Goal: Communication & Community: Ask a question

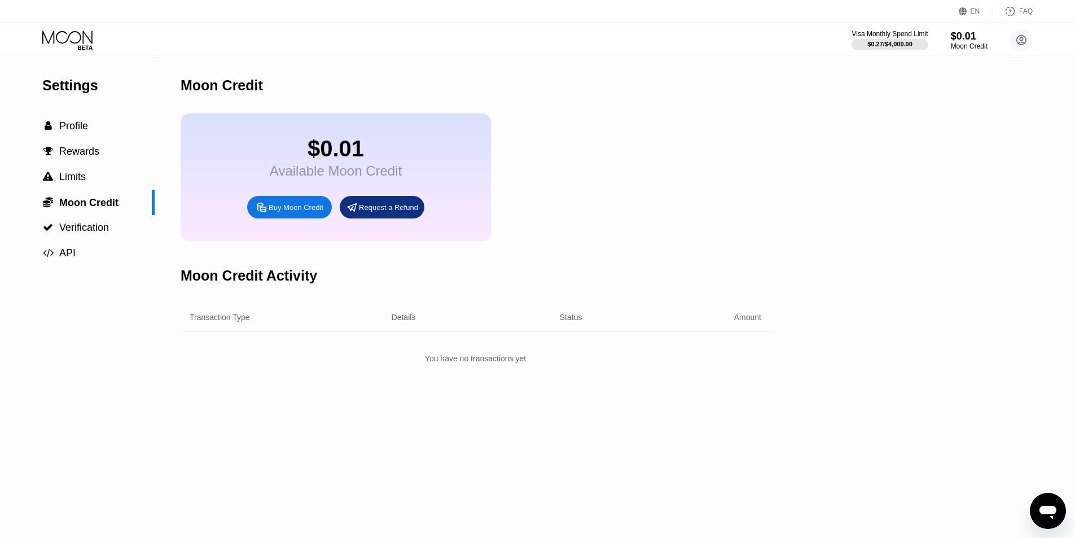
click at [643, 239] on div "$0.01 Available Moon Credit Buy Moon Credit Request a Refund" at bounding box center [476, 177] width 590 height 128
click at [960, 32] on div "$0.01" at bounding box center [969, 36] width 38 height 12
click at [962, 46] on div "Moon Credit" at bounding box center [969, 46] width 38 height 8
click at [953, 42] on div "Moon Credit" at bounding box center [969, 46] width 38 height 8
click at [102, 175] on div " Limits" at bounding box center [77, 177] width 155 height 12
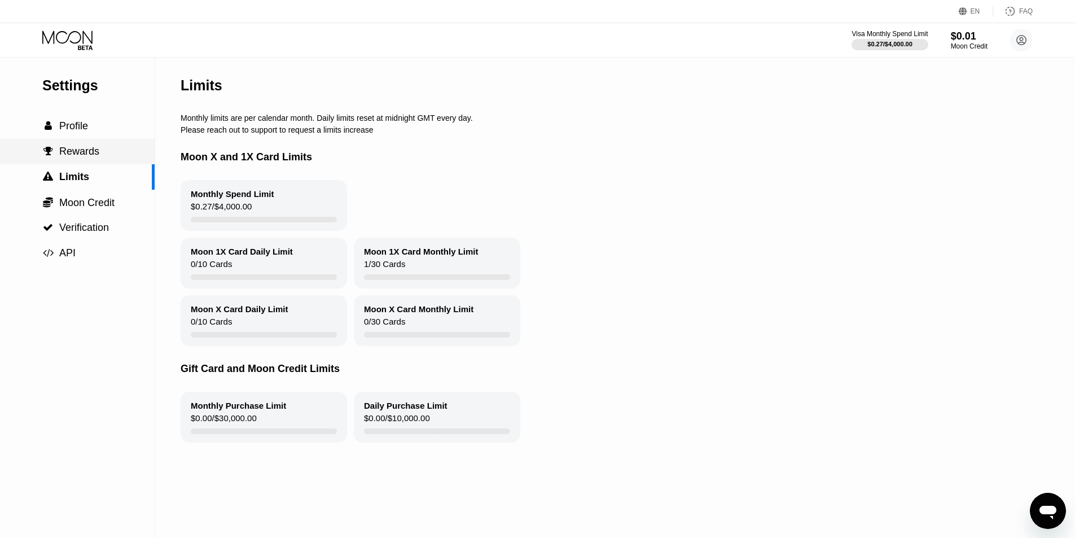
click at [102, 157] on div " Rewards" at bounding box center [77, 152] width 155 height 12
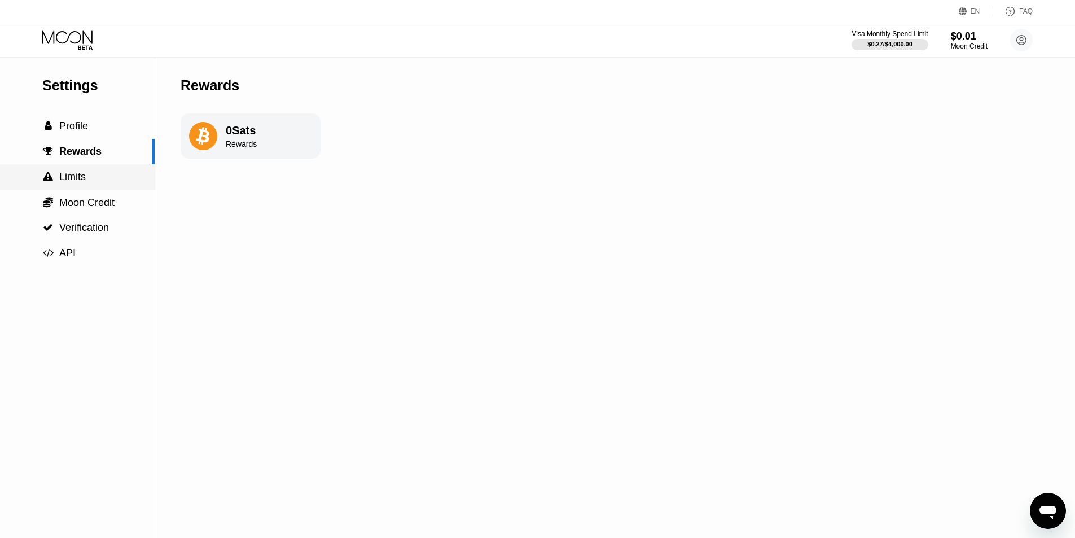
click at [96, 174] on div " Limits" at bounding box center [77, 177] width 155 height 12
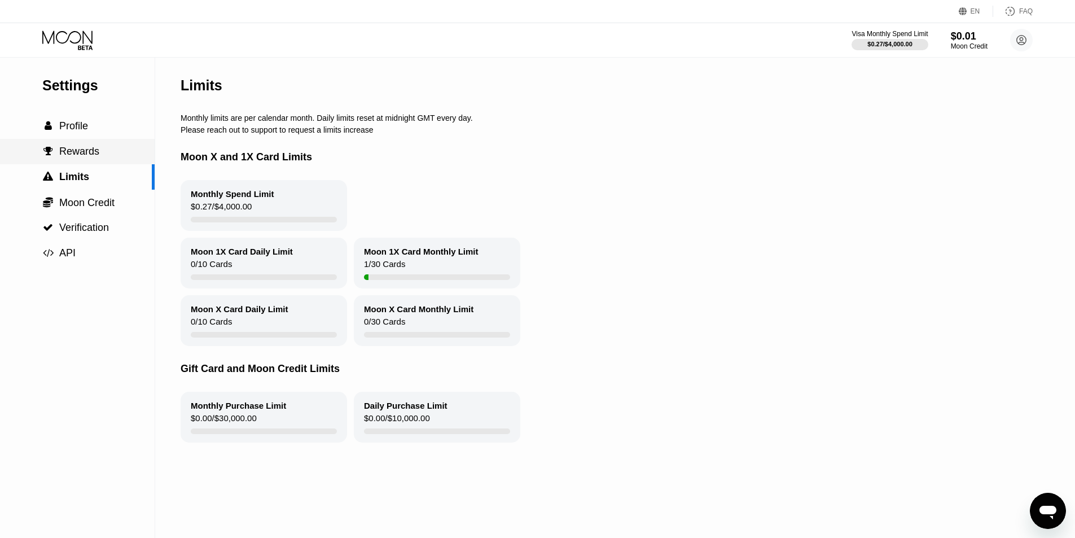
click at [113, 144] on div " Rewards" at bounding box center [77, 151] width 155 height 25
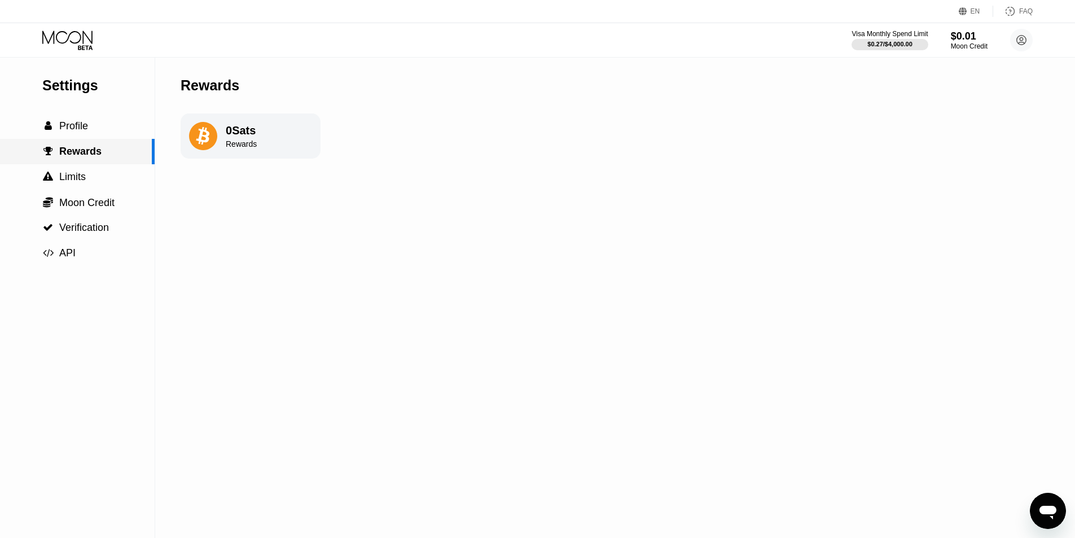
click at [116, 136] on div " Profile" at bounding box center [77, 125] width 155 height 25
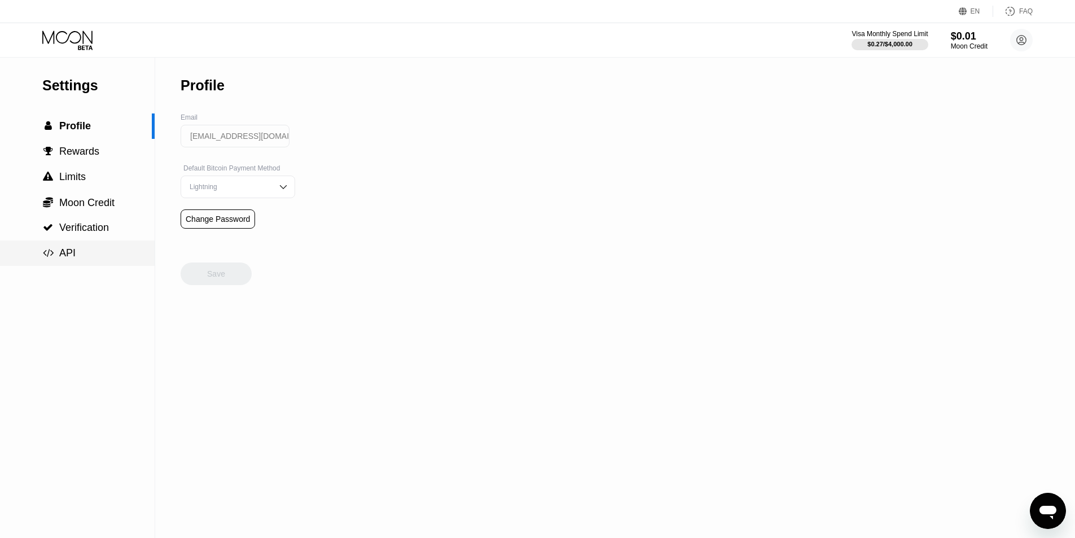
click at [81, 257] on div " API" at bounding box center [77, 253] width 155 height 12
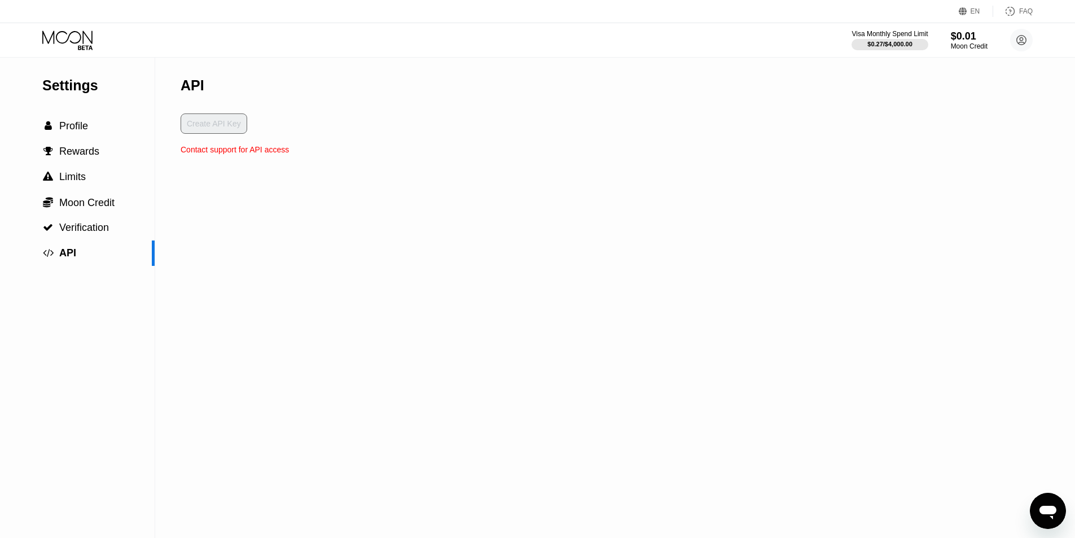
click at [95, 86] on div "Settings" at bounding box center [98, 85] width 112 height 16
click at [78, 50] on div "Visa Monthly Spend Limit $0.27 / $4,000.00 $0.01 Moon Credit a.h.sly9015@outloo…" at bounding box center [537, 40] width 1075 height 34
click at [85, 37] on icon at bounding box center [68, 40] width 52 height 20
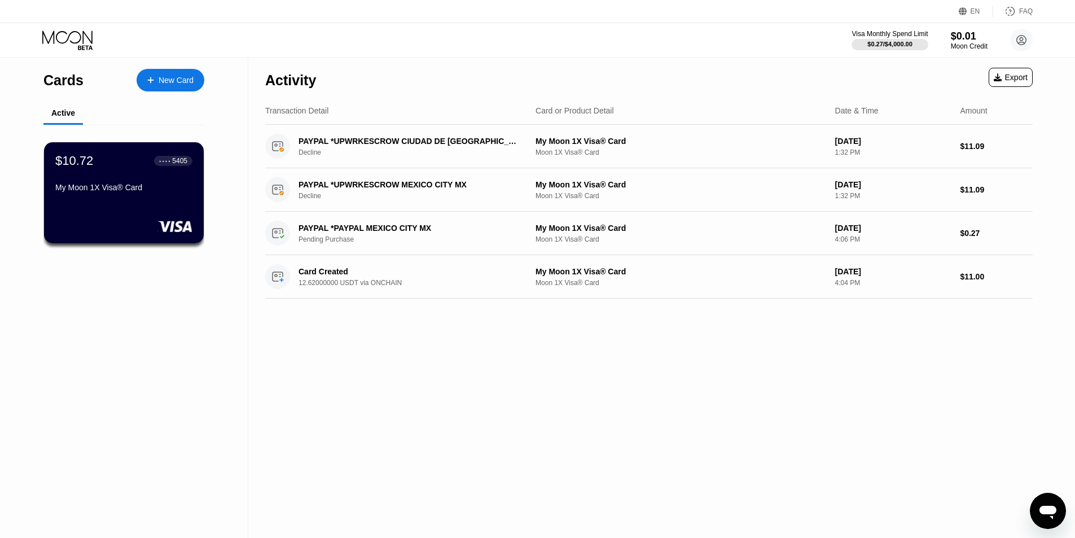
click at [112, 183] on div "$10.72 ● ● ● ● 5405 My Moon 1X Visa® Card" at bounding box center [123, 174] width 137 height 43
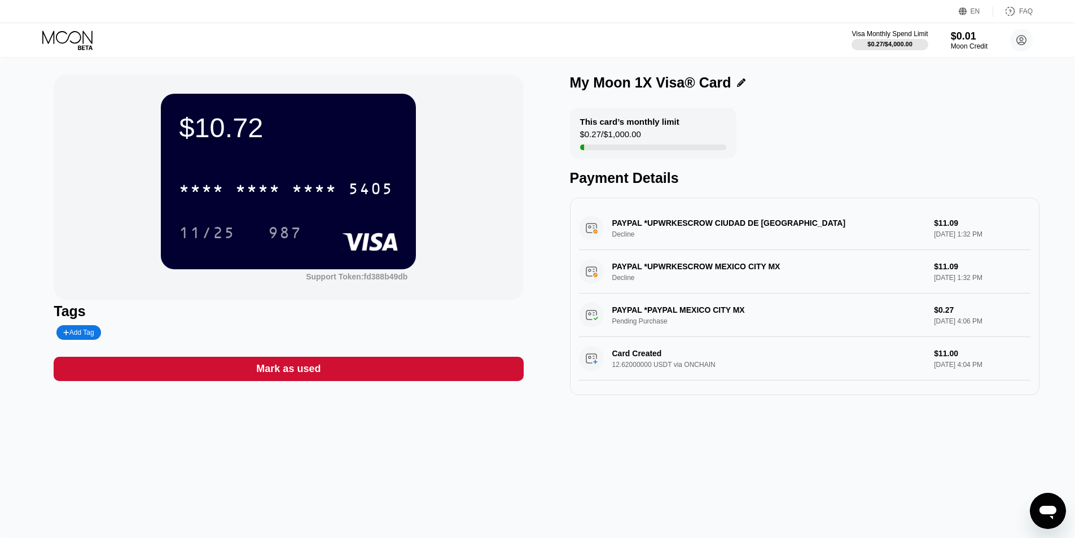
click at [633, 135] on div "$0.27 / $1,000.00" at bounding box center [610, 136] width 61 height 15
click at [970, 38] on div "$0.01" at bounding box center [969, 36] width 38 height 12
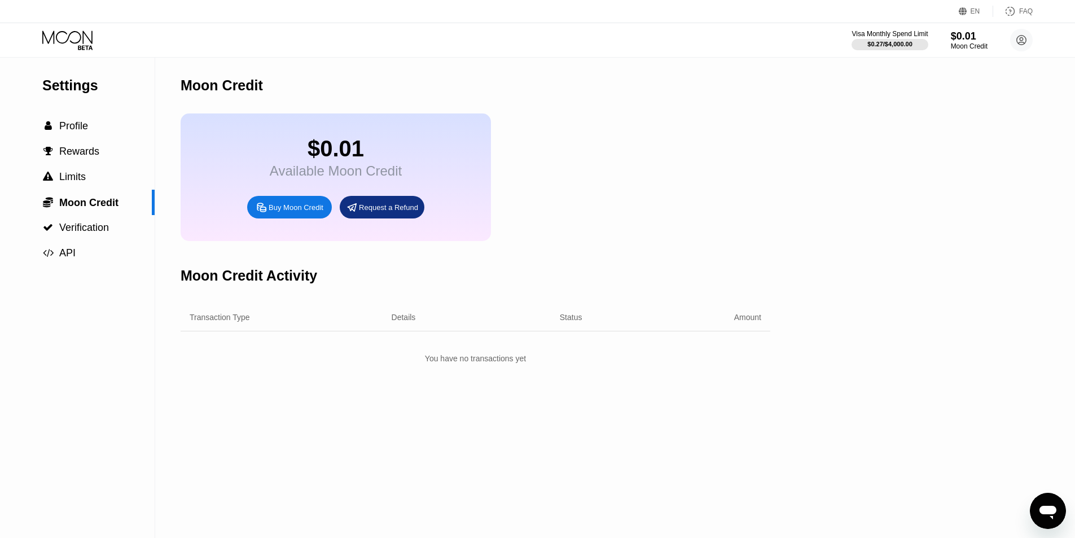
click at [372, 210] on div "Request a Refund" at bounding box center [388, 208] width 59 height 10
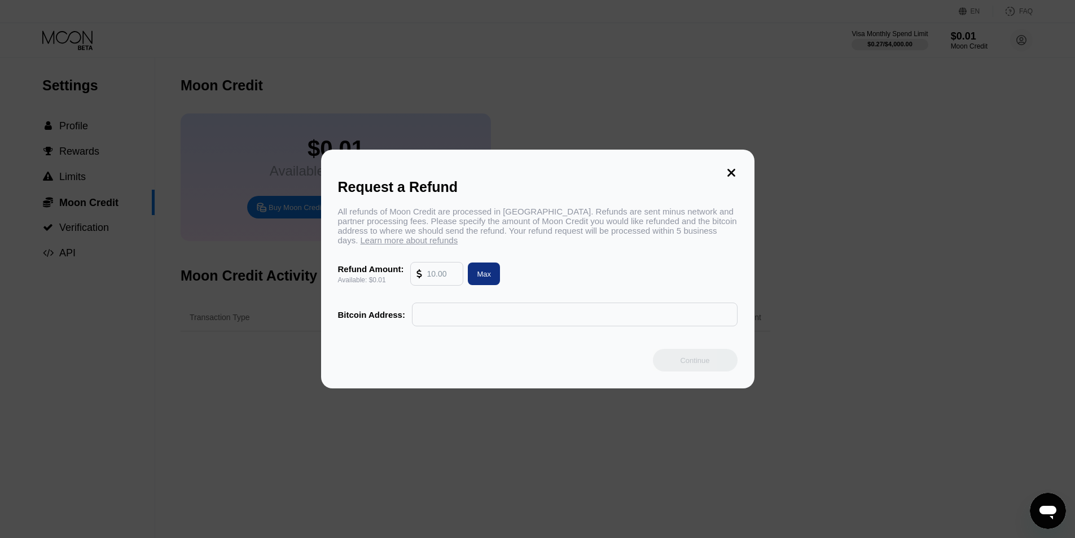
click at [392, 216] on div "All refunds of Moon Credit are processed in Bitcoin. Refunds are sent minus net…" at bounding box center [538, 226] width 400 height 38
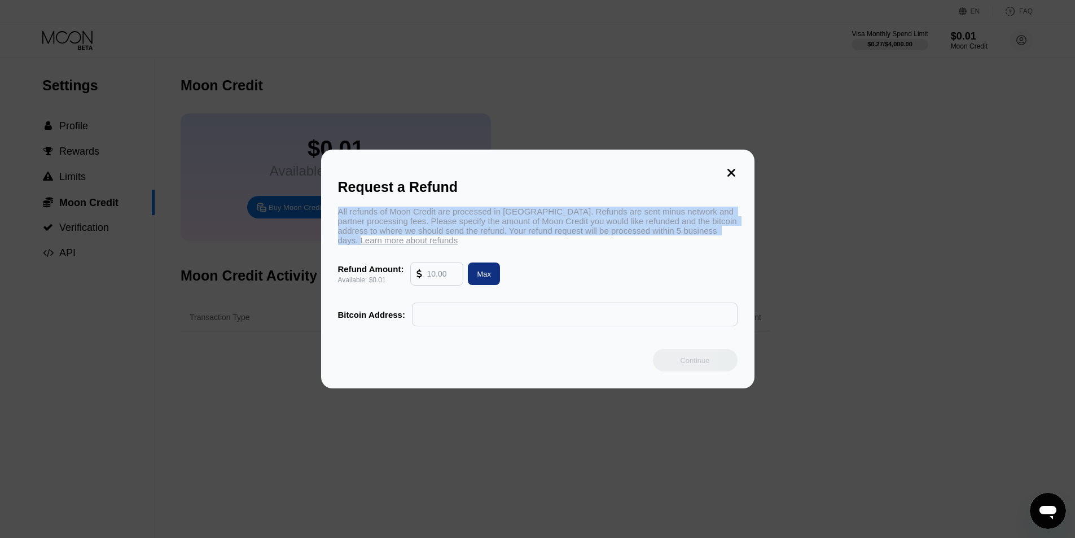
click at [392, 216] on div "All refunds of Moon Credit are processed in Bitcoin. Refunds are sent minus net…" at bounding box center [538, 226] width 400 height 38
copy div "All refunds of Moon Credit are processed in Bitcoin. Refunds are sent minus net…"
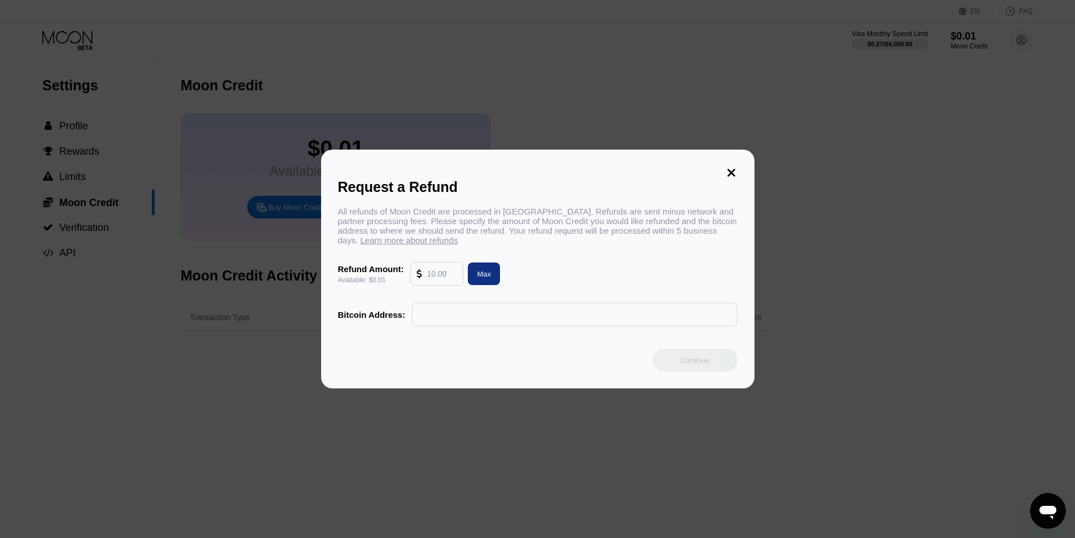
click at [427, 279] on input "text" at bounding box center [442, 273] width 30 height 23
click at [442, 213] on div "All refunds of Moon Credit are processed in Bitcoin. Refunds are sent minus net…" at bounding box center [538, 226] width 400 height 38
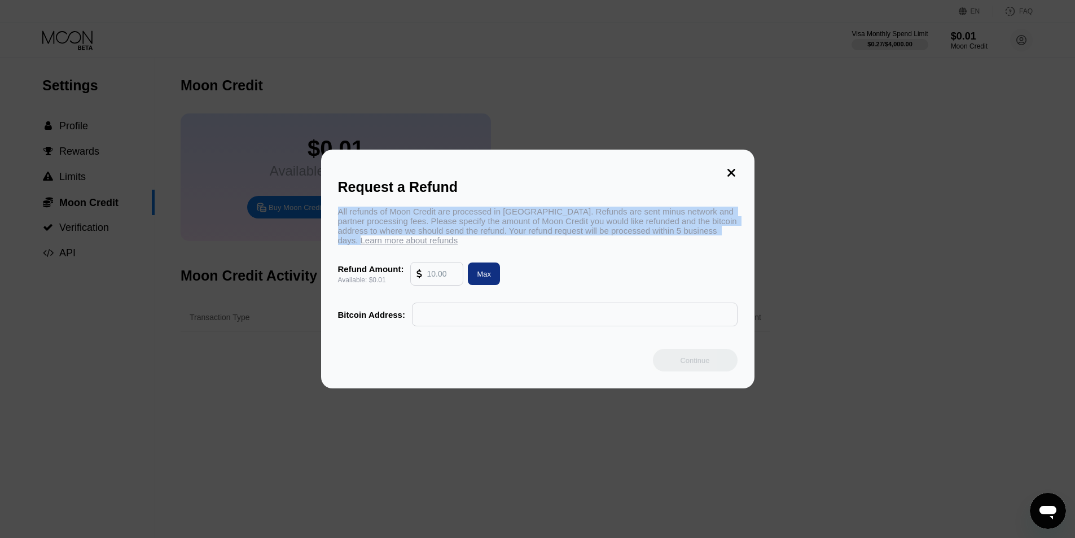
click at [442, 213] on div "All refunds of Moon Credit are processed in Bitcoin. Refunds are sent minus net…" at bounding box center [538, 226] width 400 height 38
click at [588, 212] on div "All refunds of Moon Credit are processed in Bitcoin. Refunds are sent minus net…" at bounding box center [538, 226] width 400 height 38
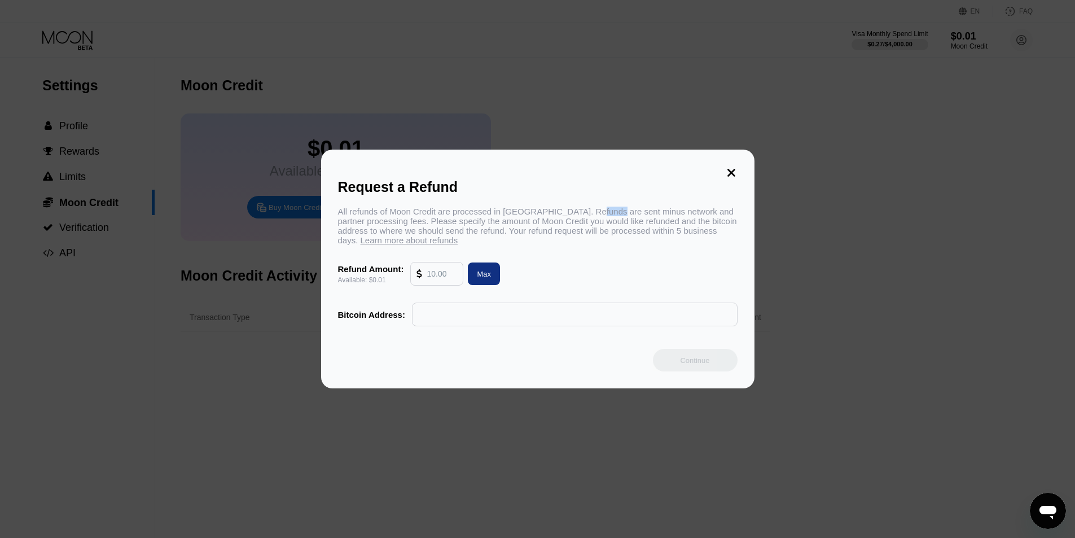
click at [588, 212] on div "All refunds of Moon Credit are processed in Bitcoin. Refunds are sent minus net…" at bounding box center [538, 226] width 400 height 38
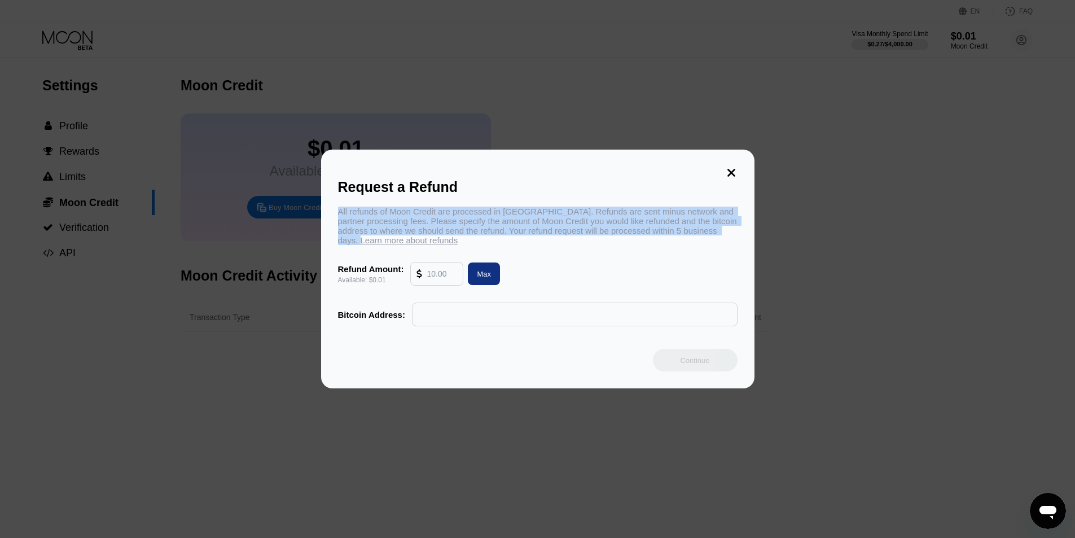
click at [588, 212] on div "All refunds of Moon Credit are processed in Bitcoin. Refunds are sent minus net…" at bounding box center [538, 226] width 400 height 38
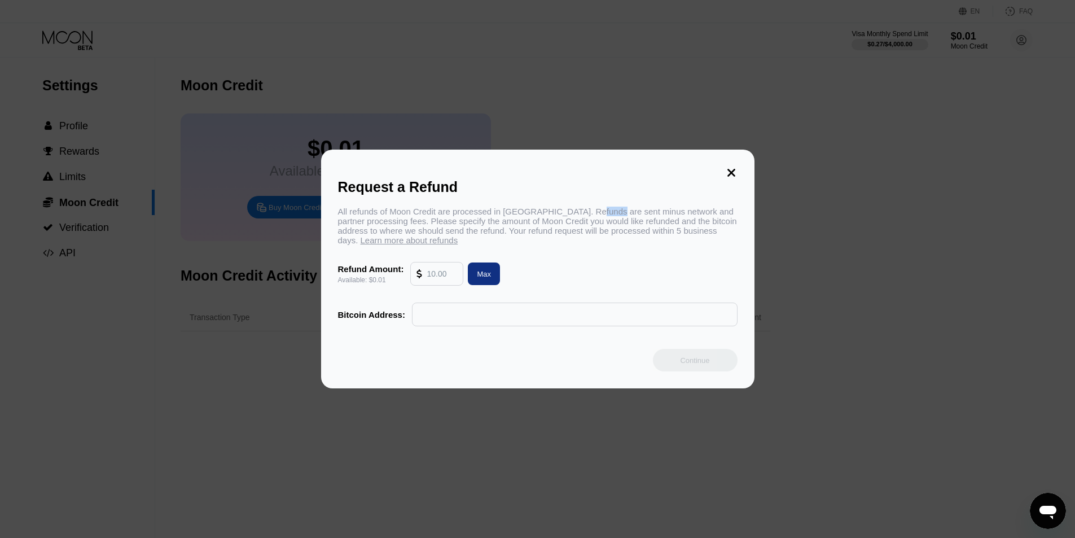
click at [588, 212] on div "All refunds of Moon Credit are processed in Bitcoin. Refunds are sent minus net…" at bounding box center [538, 226] width 400 height 38
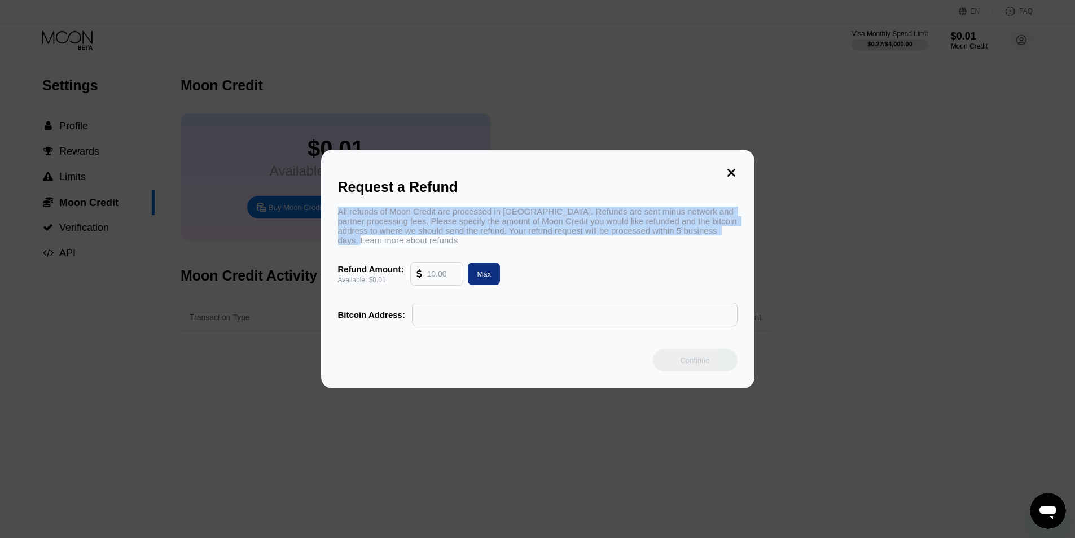
click at [588, 212] on div "All refunds of Moon Credit are processed in Bitcoin. Refunds are sent minus net…" at bounding box center [538, 226] width 400 height 38
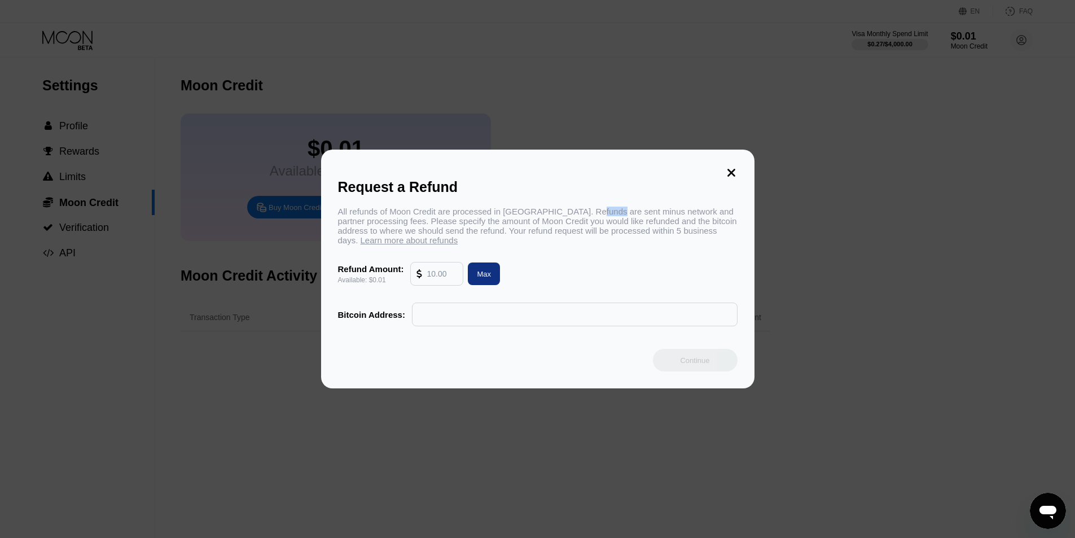
click at [588, 212] on div "All refunds of Moon Credit are processed in Bitcoin. Refunds are sent minus net…" at bounding box center [538, 226] width 400 height 38
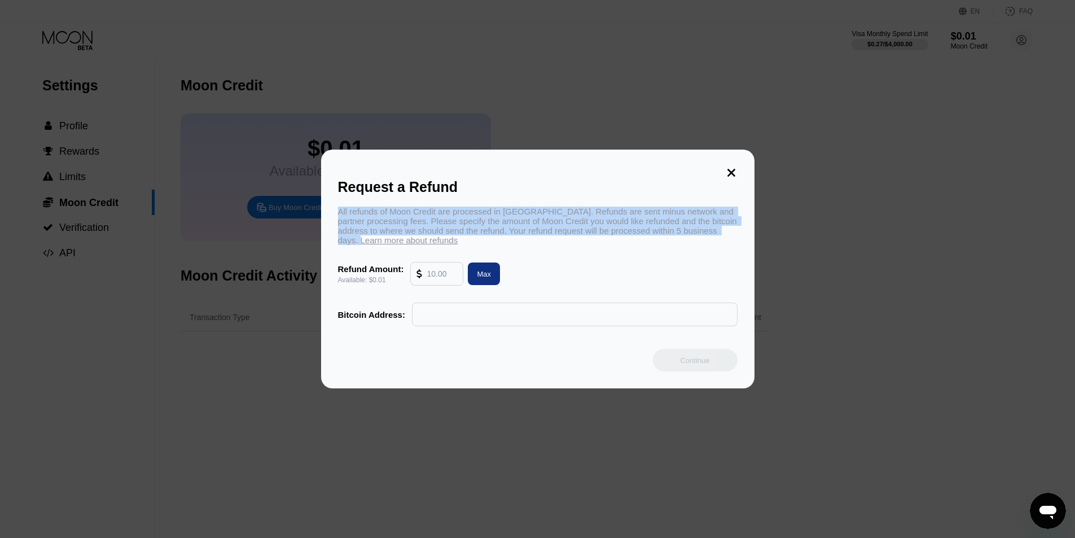
click at [588, 212] on div "All refunds of Moon Credit are processed in Bitcoin. Refunds are sent minus net…" at bounding box center [538, 226] width 400 height 38
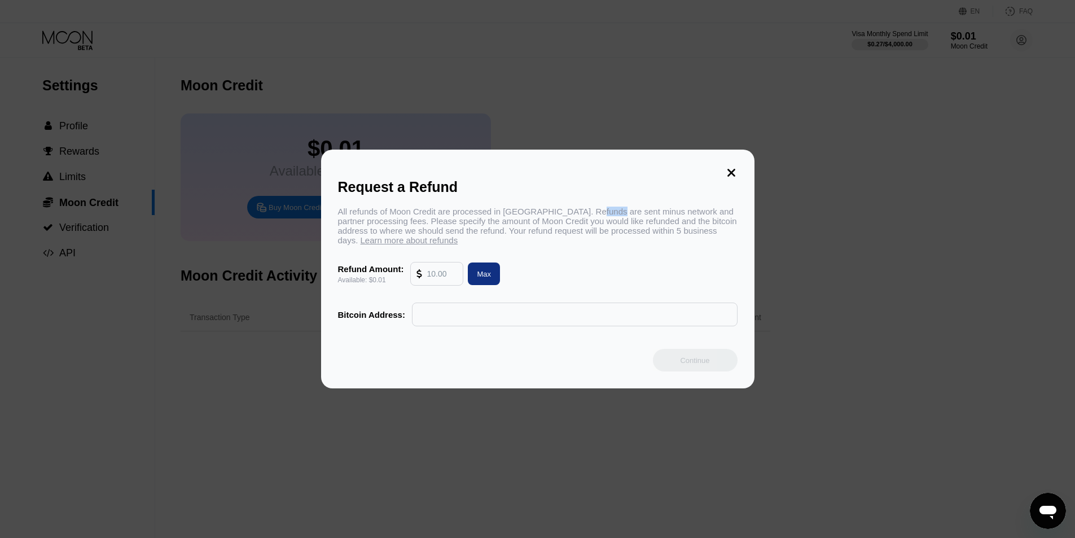
click at [588, 212] on div "All refunds of Moon Credit are processed in Bitcoin. Refunds are sent minus net…" at bounding box center [538, 226] width 400 height 38
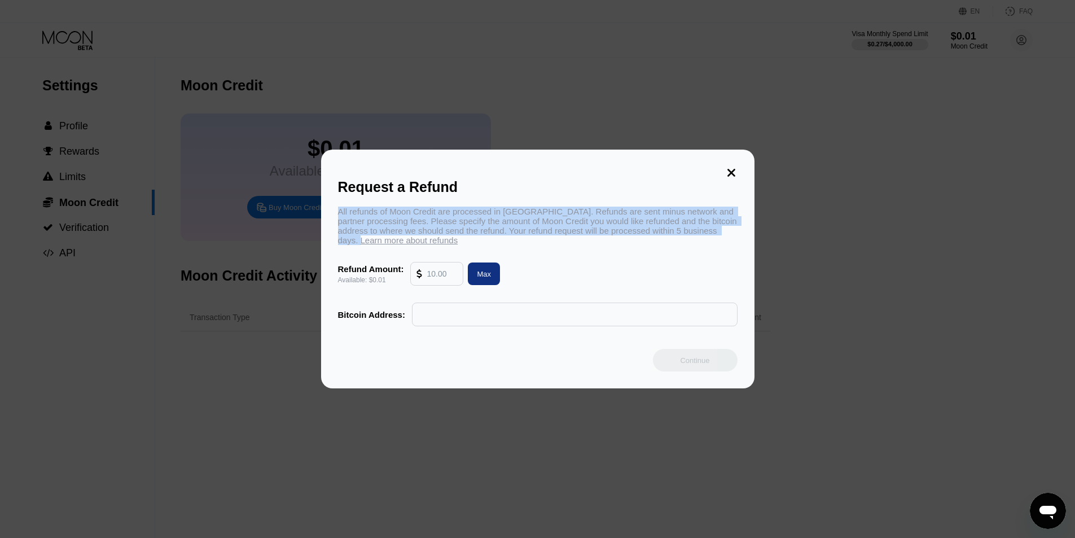
click at [588, 212] on div "All refunds of Moon Credit are processed in Bitcoin. Refunds are sent minus net…" at bounding box center [538, 226] width 400 height 38
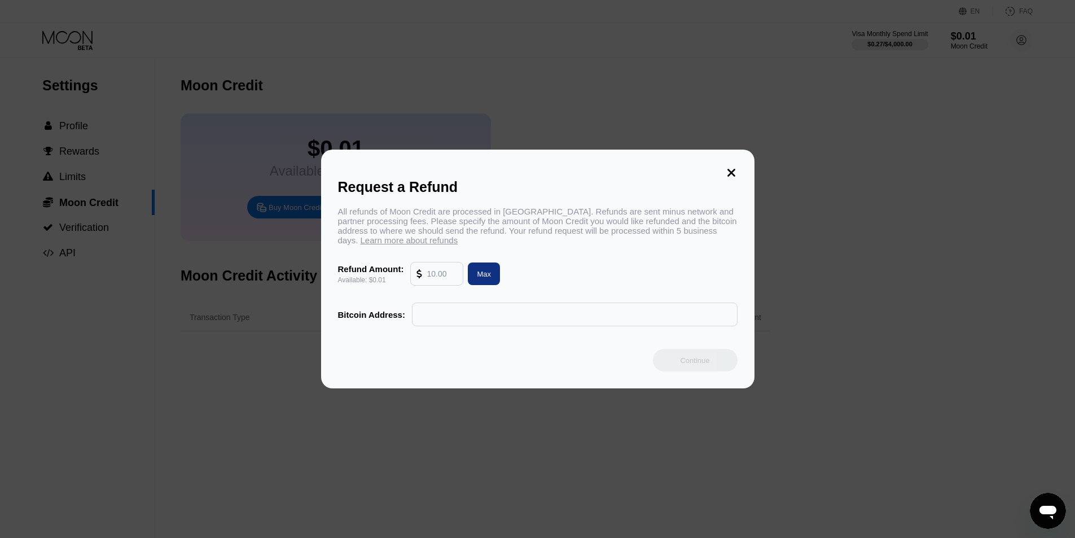
click at [445, 277] on input "text" at bounding box center [442, 273] width 30 height 23
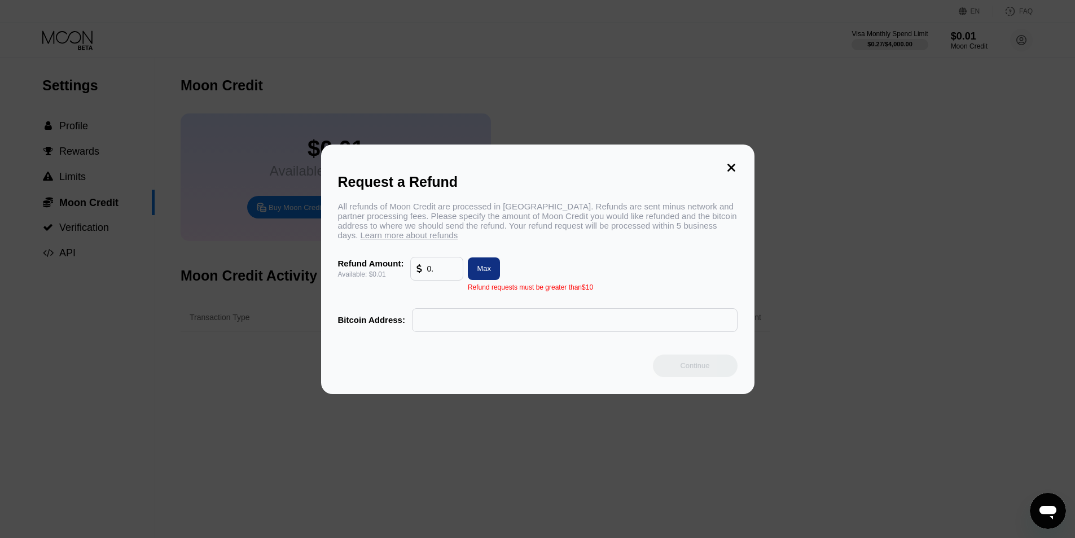
type input "0"
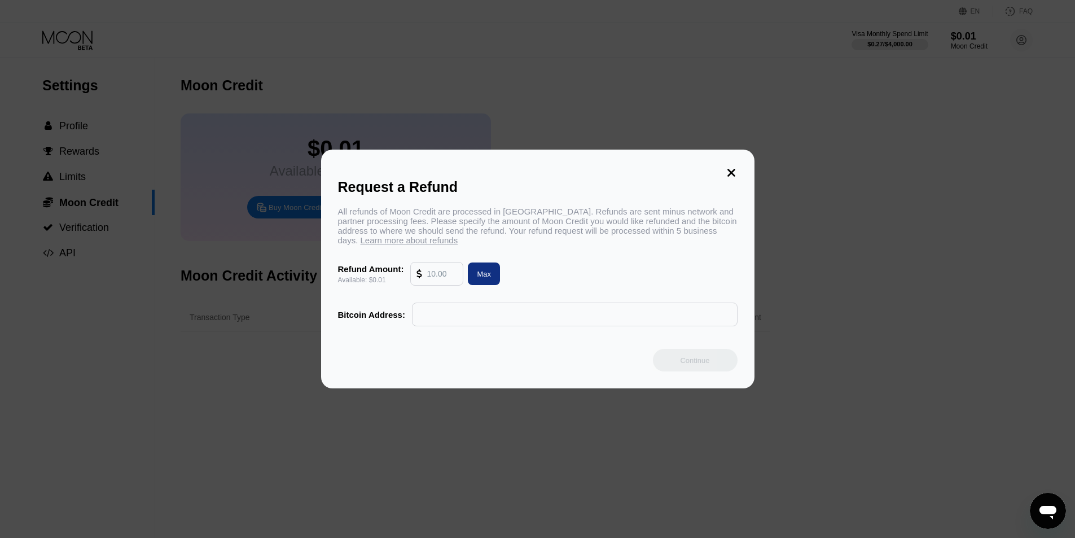
click at [722, 168] on div "Request a Refund All refunds of Moon Credit are processed in Bitcoin. Refunds a…" at bounding box center [537, 269] width 433 height 239
click at [727, 169] on icon at bounding box center [731, 172] width 12 height 12
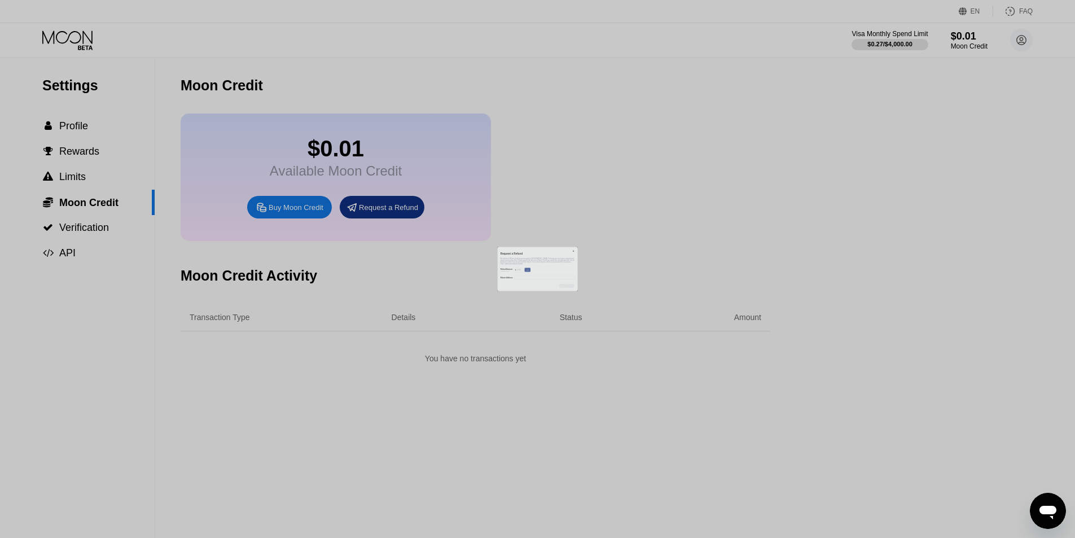
click at [722, 183] on div at bounding box center [542, 269] width 1084 height 538
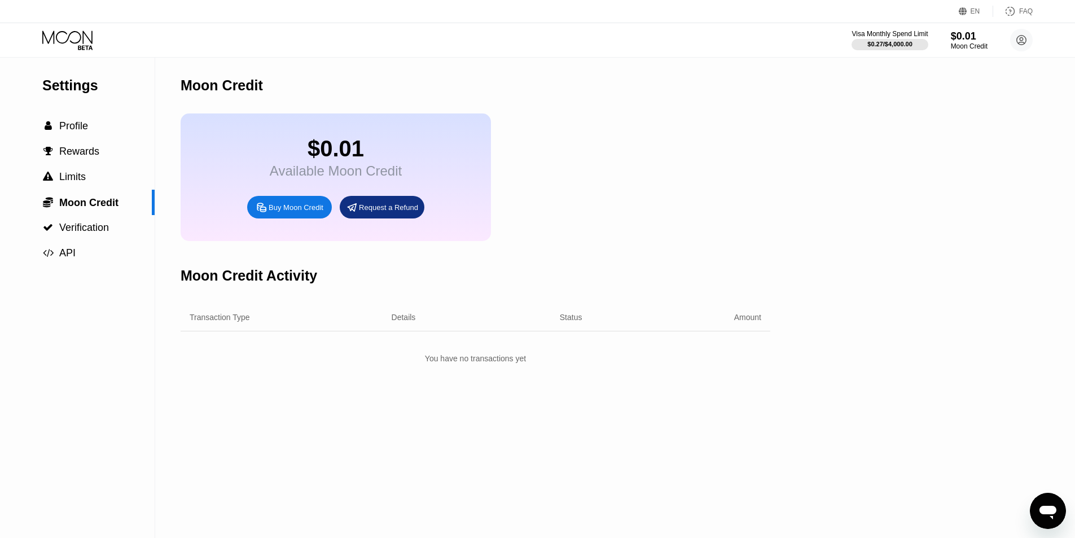
click at [378, 153] on div "$0.01" at bounding box center [336, 148] width 132 height 25
click at [344, 170] on div "Available Moon Credit" at bounding box center [336, 171] width 132 height 16
click at [339, 178] on div "Available Moon Credit" at bounding box center [336, 171] width 132 height 16
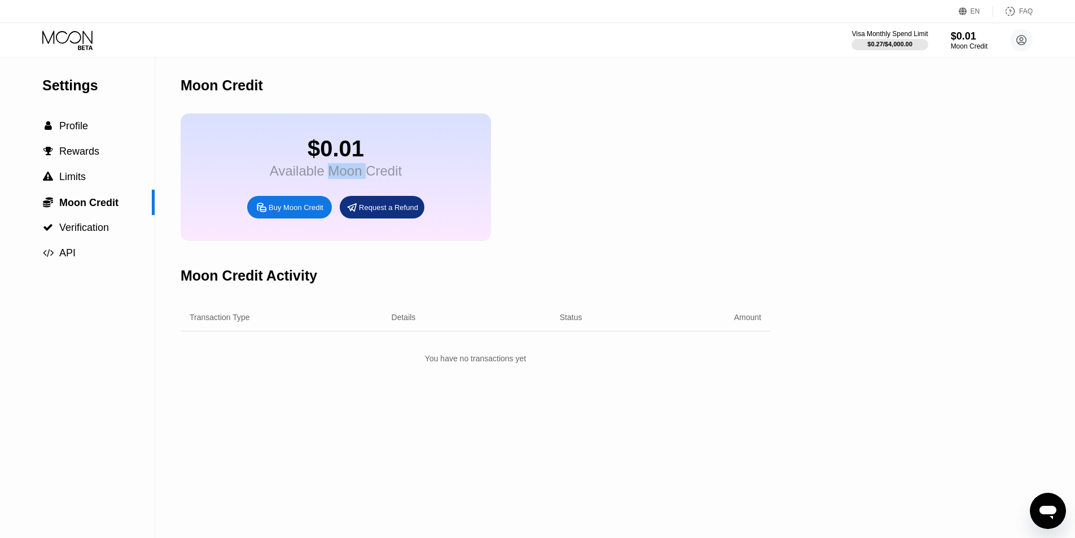
click at [339, 178] on div "Available Moon Credit" at bounding box center [336, 171] width 132 height 16
click at [410, 178] on div "$0.01 Available Moon Credit Buy Moon Credit Request a Refund" at bounding box center [336, 177] width 310 height 128
click at [264, 348] on div "Transaction Type Details Status Amount You have no transactions yet" at bounding box center [476, 336] width 590 height 65
click at [482, 363] on div "You have no transactions yet" at bounding box center [476, 358] width 590 height 20
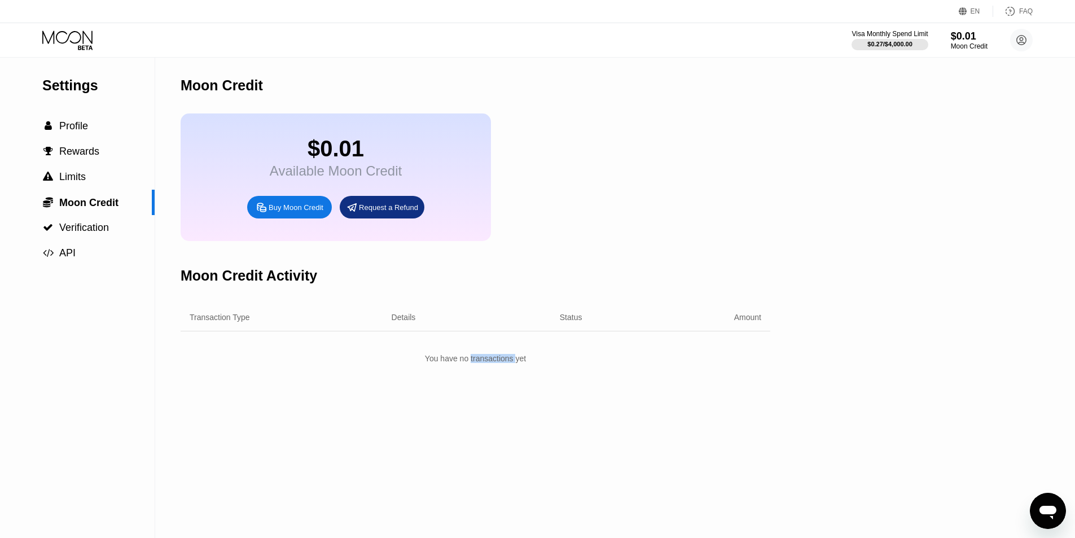
click at [482, 363] on div "You have no transactions yet" at bounding box center [476, 358] width 590 height 20
click at [647, 304] on div "Moon Credit Activity" at bounding box center [476, 276] width 590 height 56
click at [1021, 36] on circle at bounding box center [1021, 40] width 23 height 23
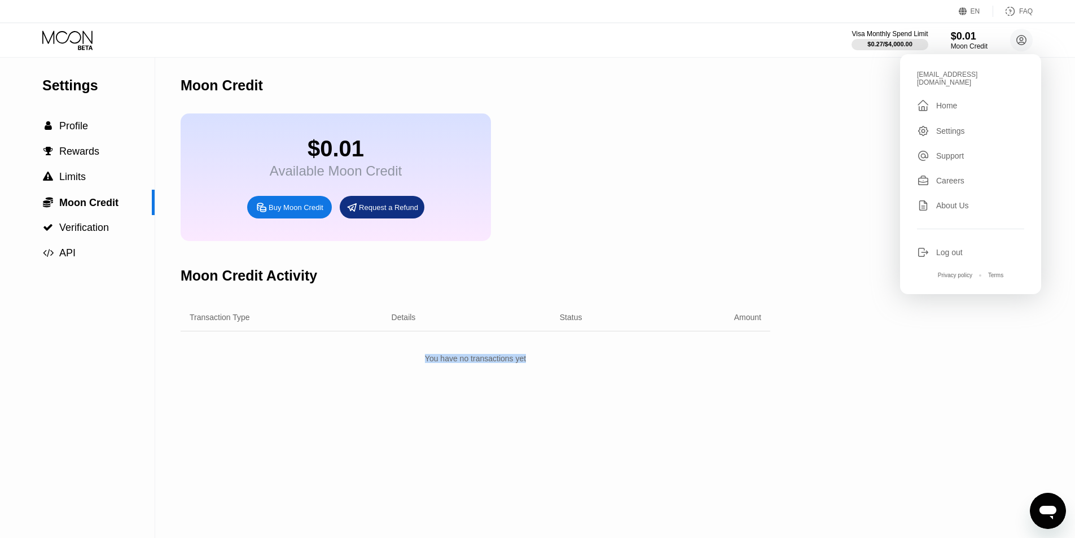
click at [796, 100] on div "Settings  Profile  Rewards  Limits  Moon Credit  Verification  API Moon C…" at bounding box center [537, 298] width 1075 height 480
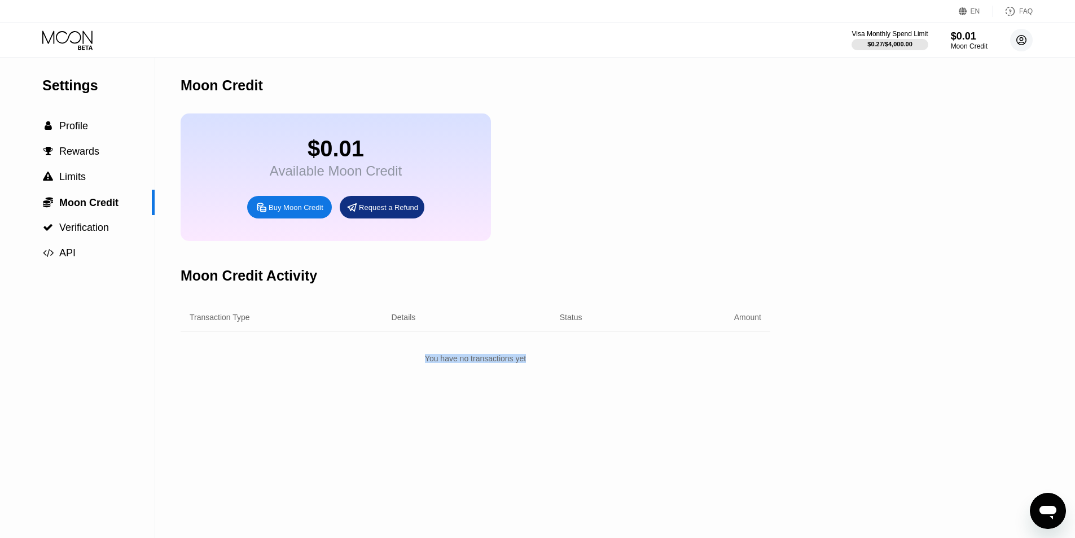
click at [1017, 34] on circle at bounding box center [1021, 40] width 23 height 23
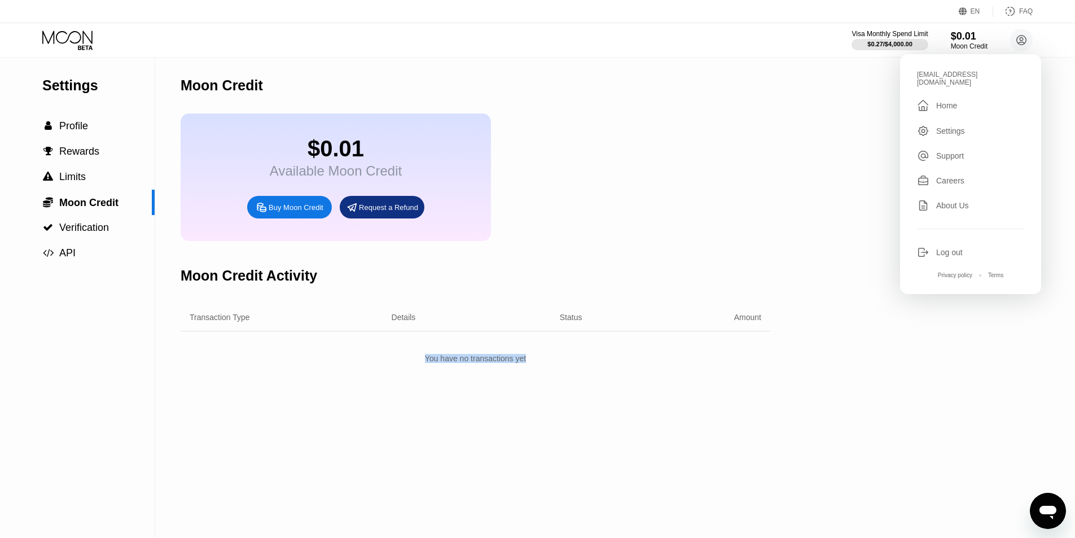
click at [857, 128] on div "Settings  Profile  Rewards  Limits  Moon Credit  Verification  API Moon C…" at bounding box center [537, 298] width 1075 height 480
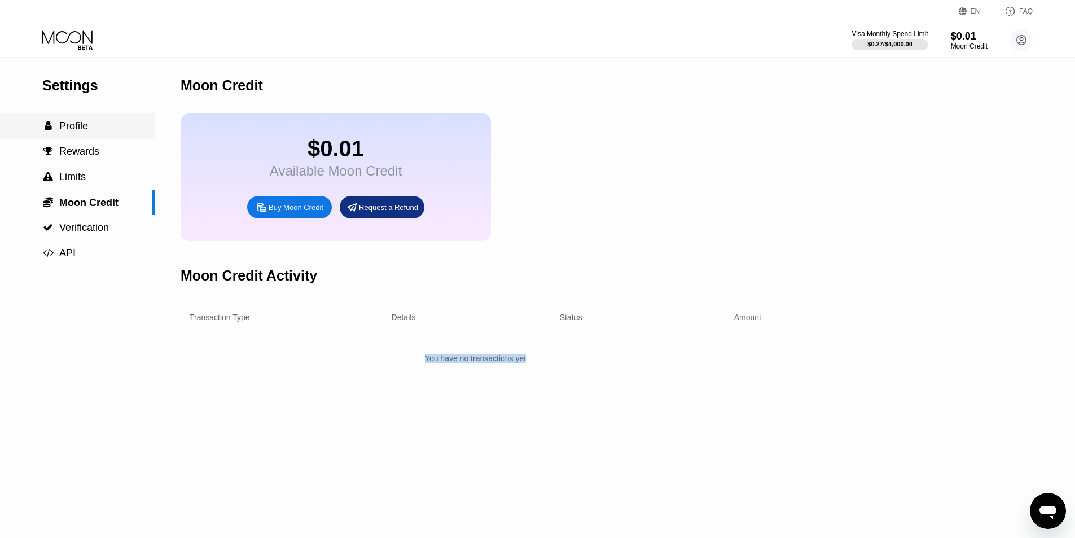
click at [87, 131] on span "Profile" at bounding box center [73, 125] width 29 height 11
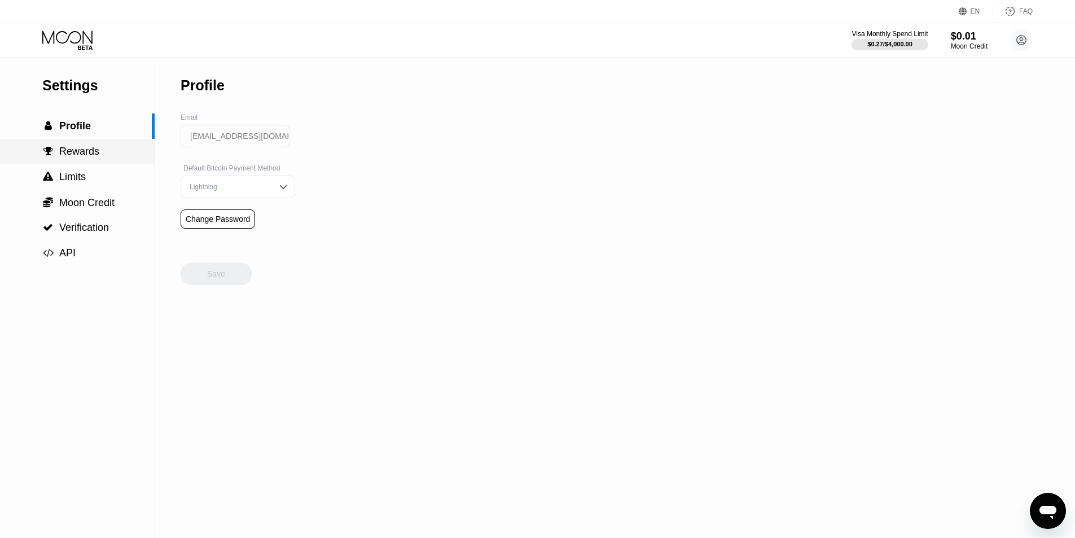
click at [105, 155] on div " Rewards" at bounding box center [77, 152] width 155 height 12
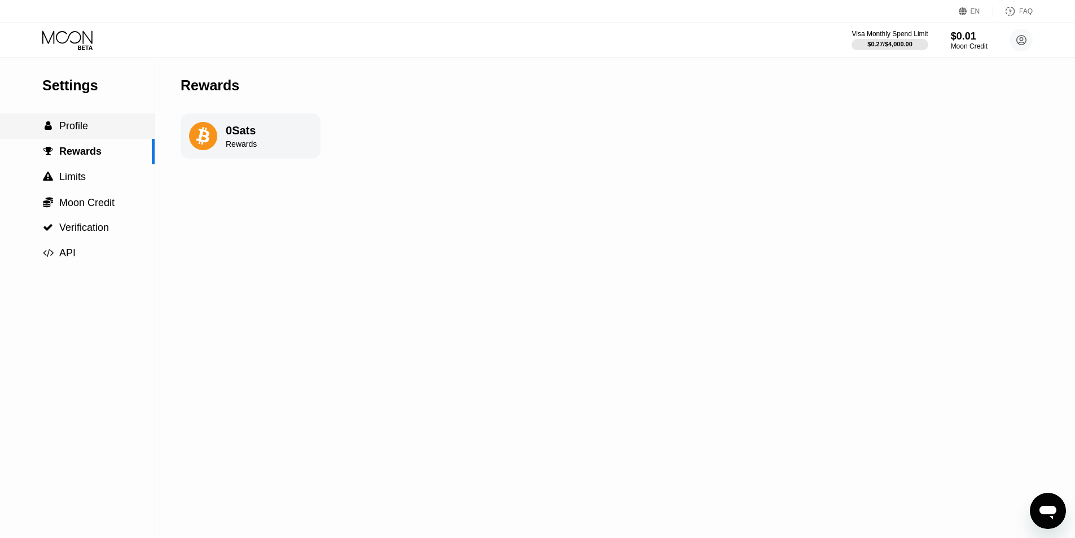
click at [116, 130] on div " Profile" at bounding box center [77, 126] width 155 height 12
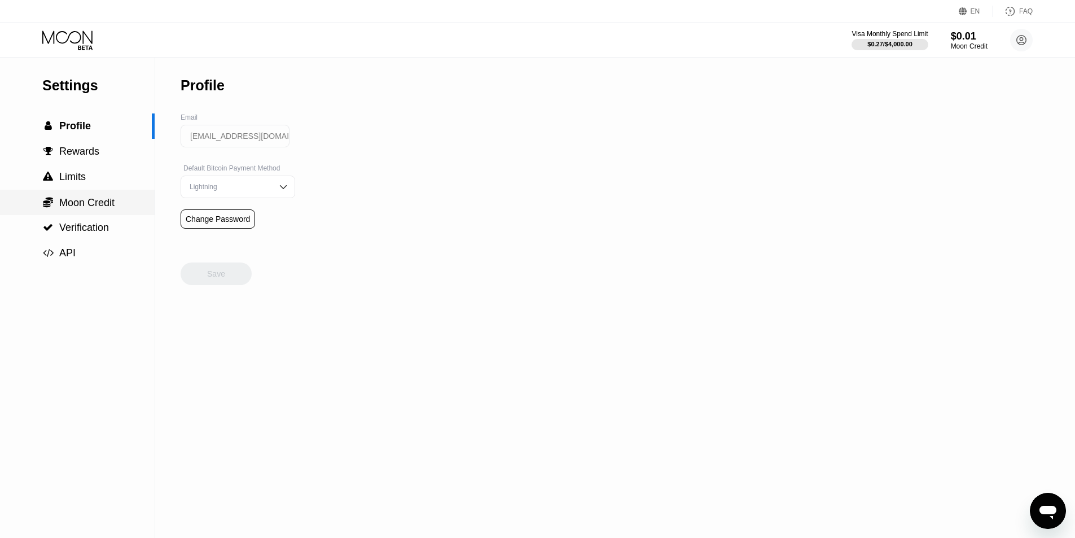
click at [112, 194] on div " Moon Credit" at bounding box center [77, 202] width 155 height 25
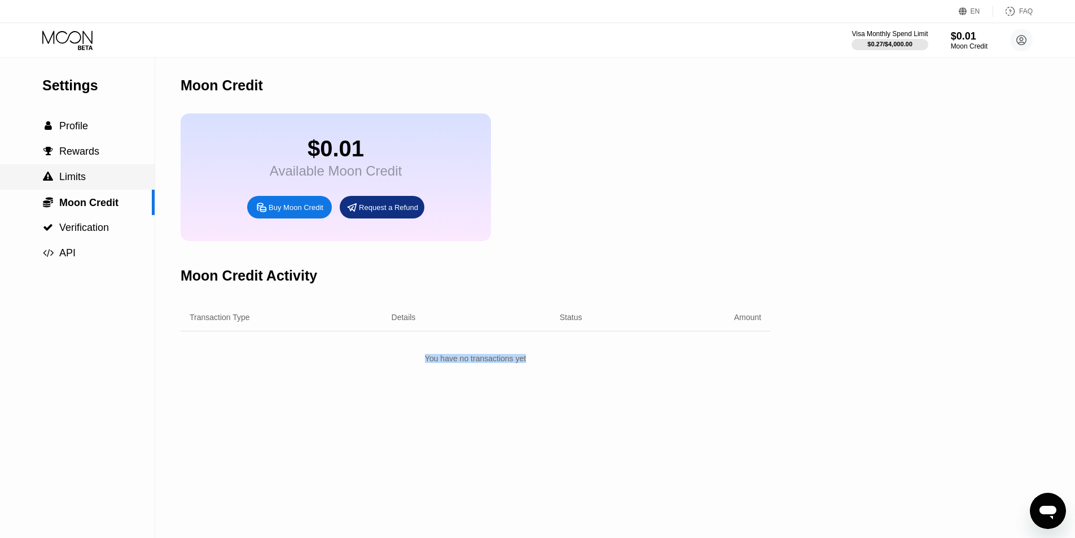
click at [117, 181] on div " Limits" at bounding box center [77, 177] width 155 height 12
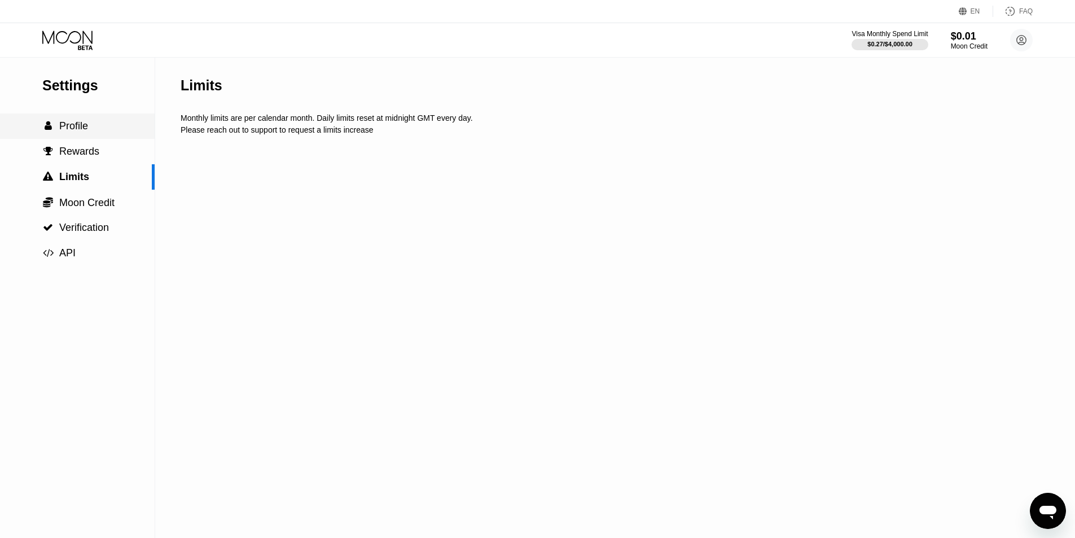
click at [116, 121] on div " Profile" at bounding box center [77, 125] width 155 height 25
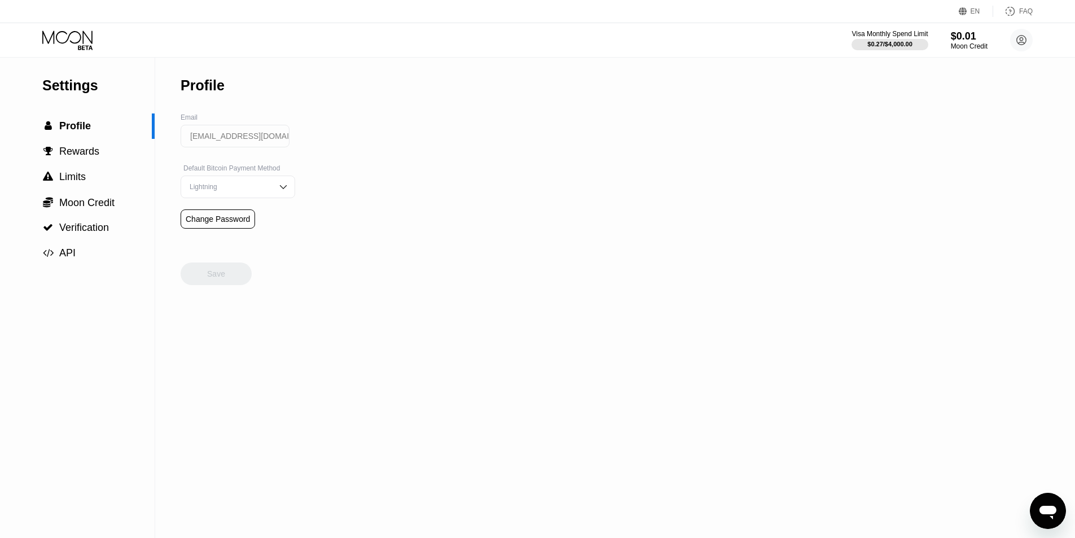
click at [81, 36] on icon at bounding box center [68, 40] width 52 height 20
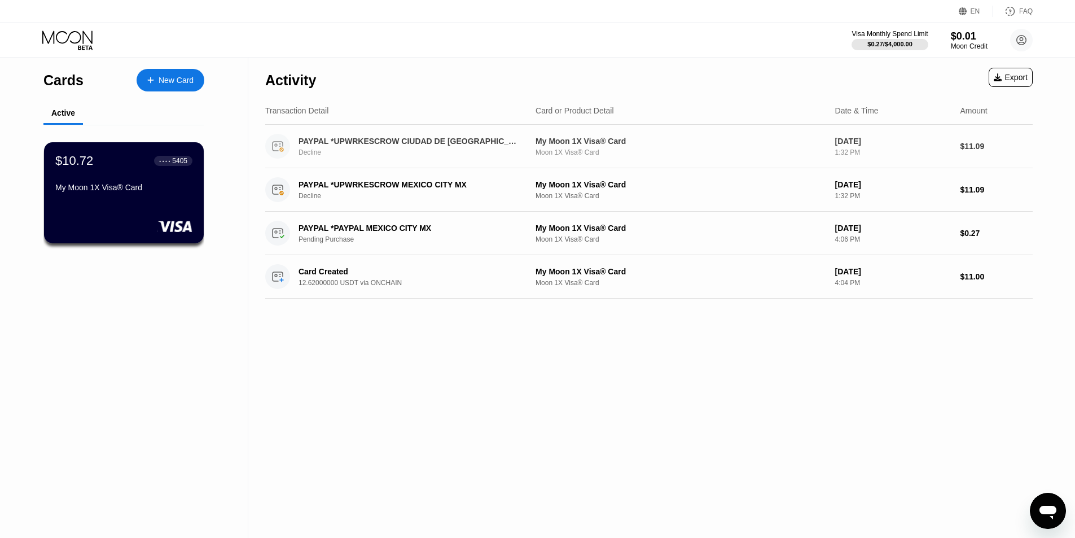
click at [375, 142] on div "PAYPAL *UPWRKESCROW CIUDAD DE [GEOGRAPHIC_DATA]" at bounding box center [408, 141] width 219 height 9
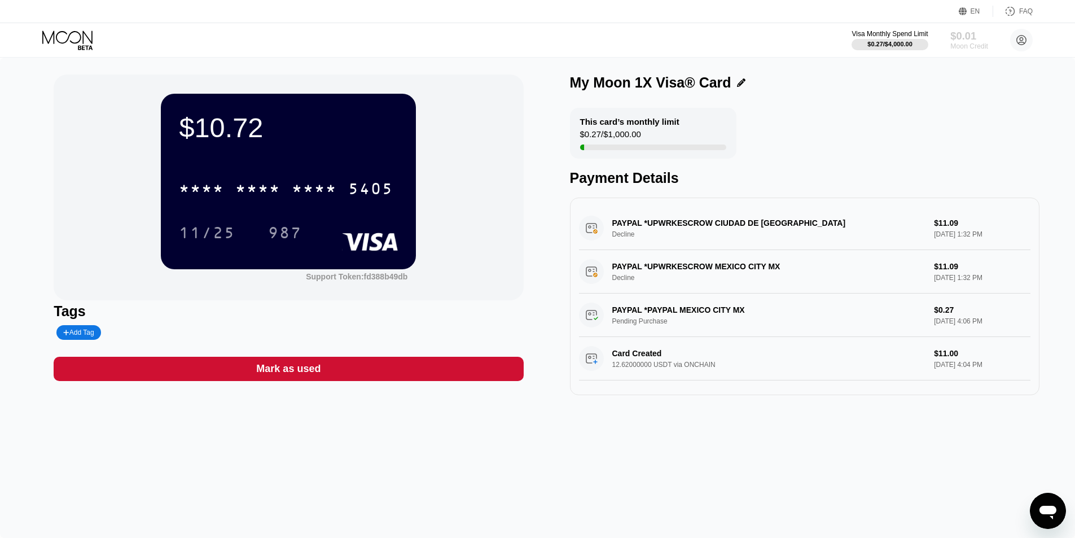
click at [952, 42] on div "Moon Credit" at bounding box center [969, 46] width 38 height 8
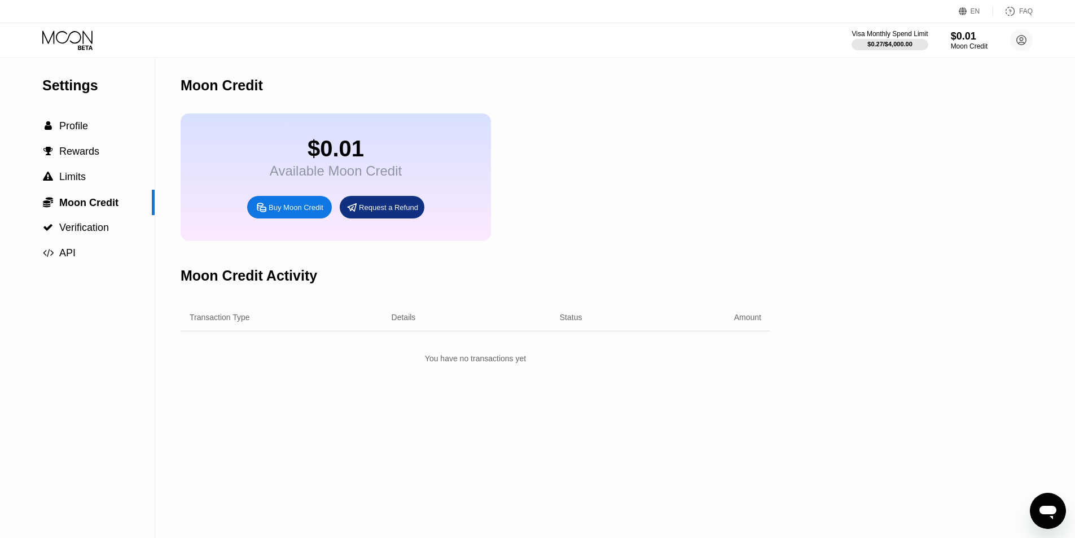
click at [682, 156] on div "$0.01 Available Moon Credit Buy Moon Credit Request a Refund" at bounding box center [476, 177] width 590 height 128
click at [598, 304] on div "Moon Credit Activity" at bounding box center [476, 276] width 590 height 56
click at [932, 41] on div "Visa Monthly Spend Limit $0.27 / $4,000.00 $0.01 Moon Credit a.h.sly9015@outloo…" at bounding box center [942, 40] width 181 height 23
click at [951, 41] on div "$0.01" at bounding box center [969, 36] width 37 height 12
click at [284, 212] on div "Buy Moon Credit" at bounding box center [296, 208] width 55 height 10
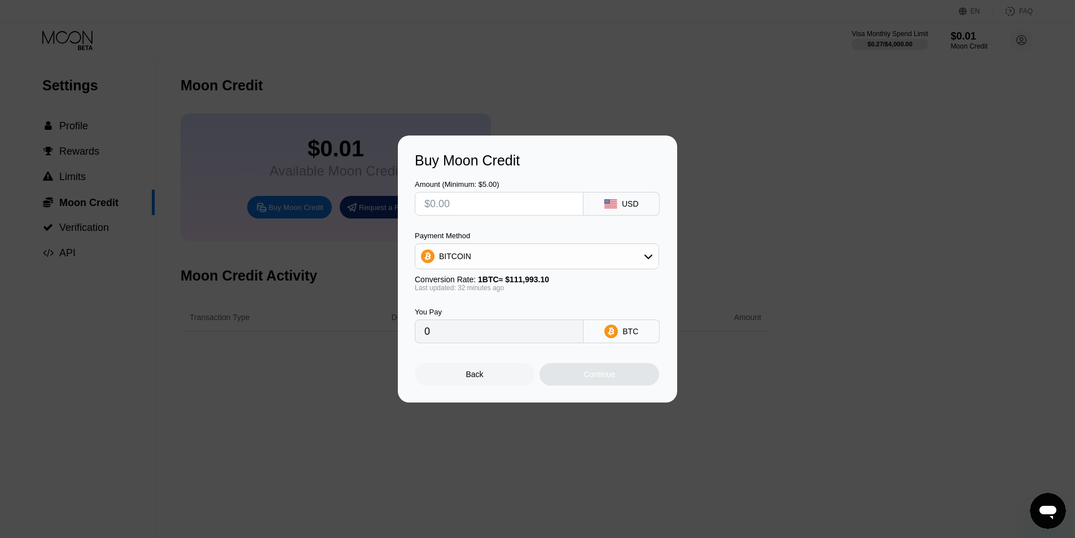
click at [747, 160] on div "Buy Moon Credit Amount (Minimum: $5.00) USD Payment Method BITCOIN Conversion R…" at bounding box center [537, 268] width 1075 height 267
click at [510, 374] on div "Back" at bounding box center [475, 374] width 120 height 23
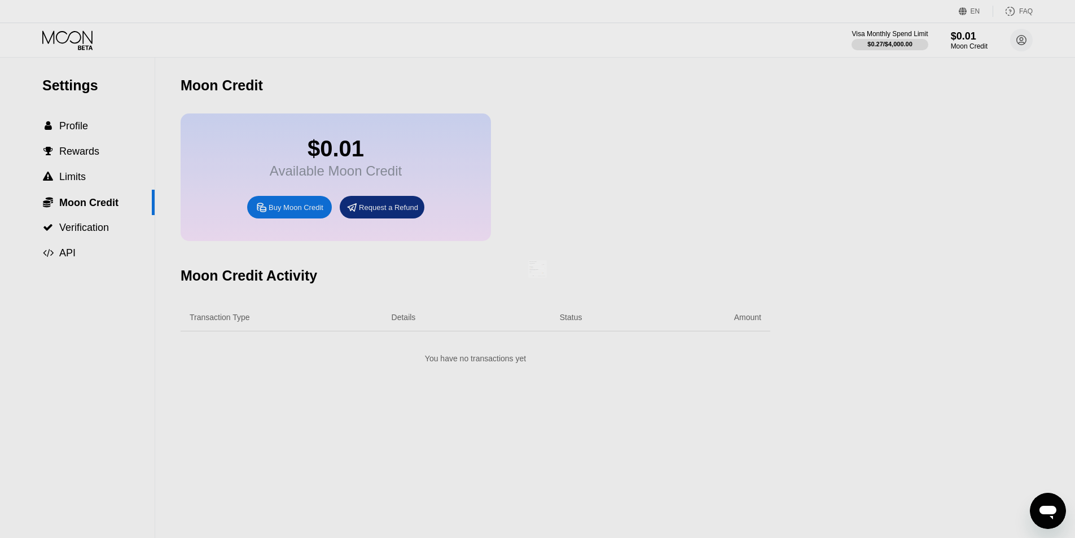
click at [671, 186] on div at bounding box center [542, 269] width 1084 height 538
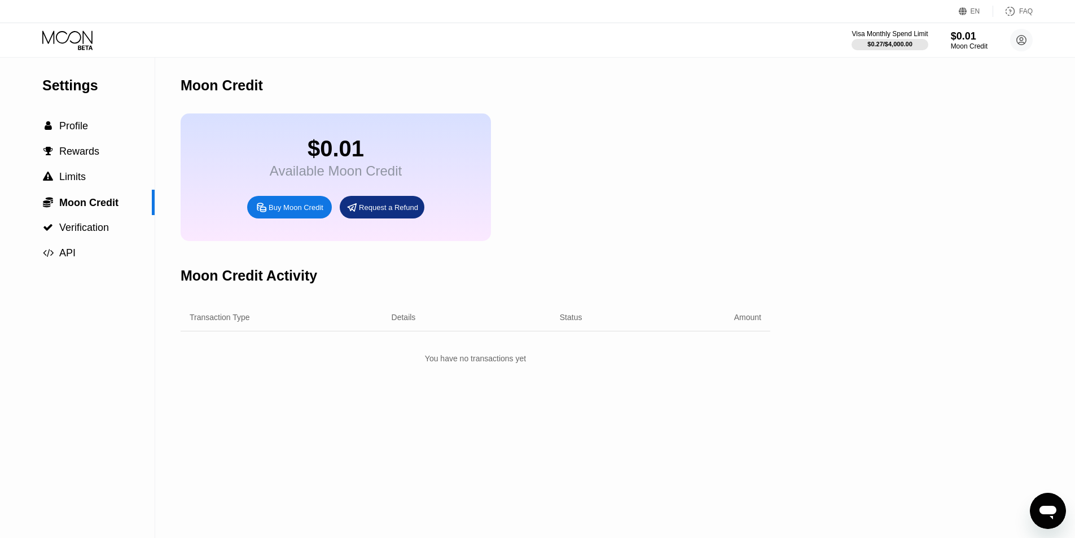
click at [50, 39] on icon at bounding box center [68, 40] width 52 height 20
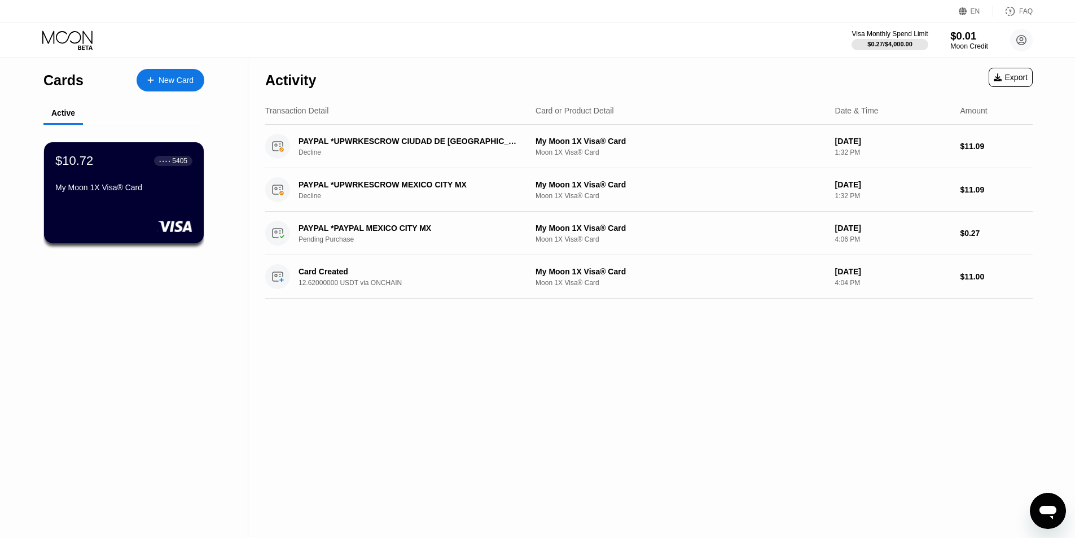
click at [964, 36] on div "$0.01" at bounding box center [969, 36] width 38 height 12
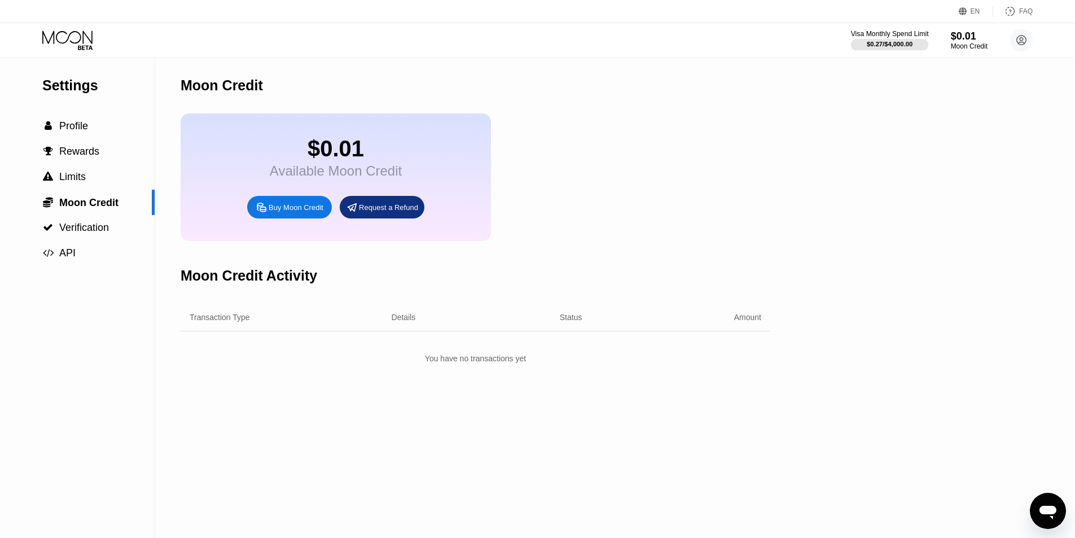
click at [877, 46] on div "$0.27 / $4,000.00" at bounding box center [890, 44] width 46 height 7
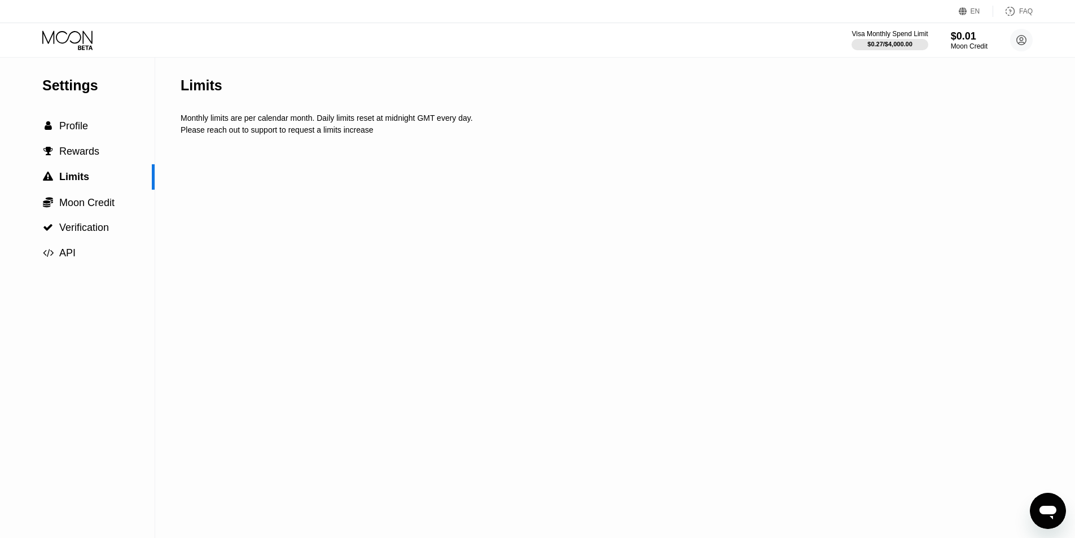
click at [317, 117] on div "Monthly limits are per calendar month. Daily limits reset at midnight GMT every…" at bounding box center [611, 117] width 860 height 9
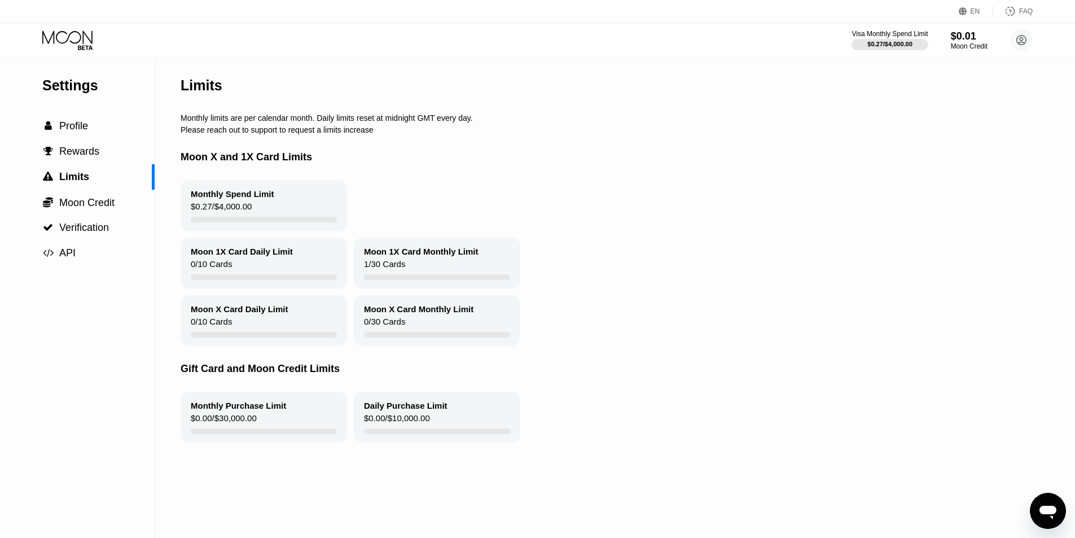
click at [956, 30] on div "$0.01" at bounding box center [969, 36] width 37 height 12
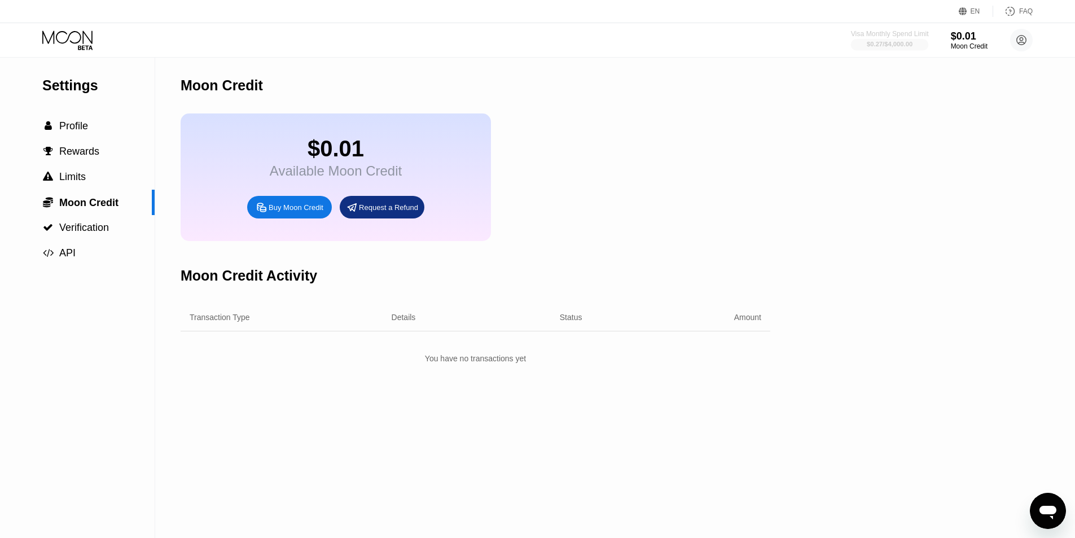
click at [898, 43] on div "$0.27 / $4,000.00" at bounding box center [890, 44] width 46 height 7
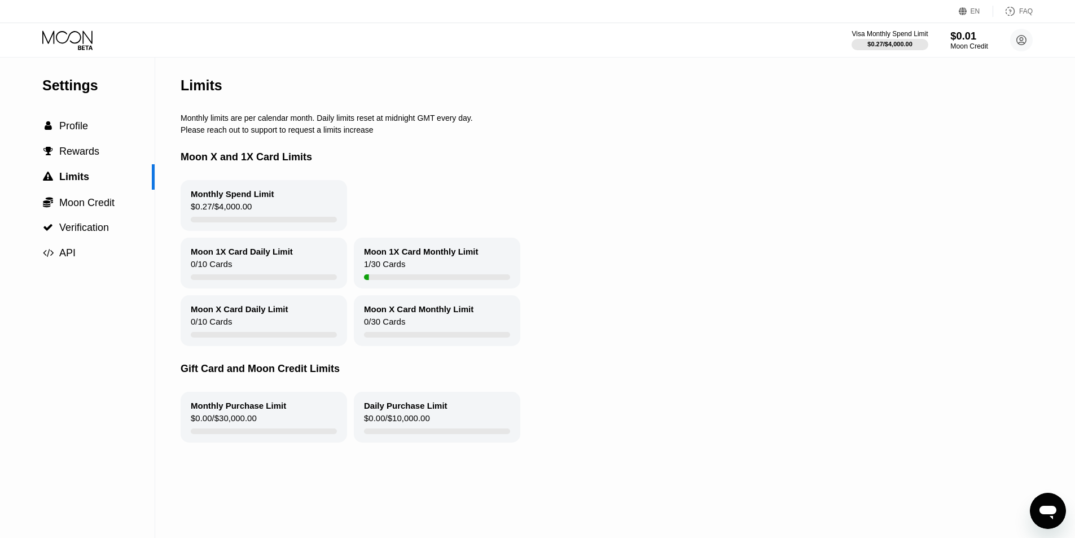
click at [977, 44] on div "Moon Credit" at bounding box center [969, 46] width 38 height 8
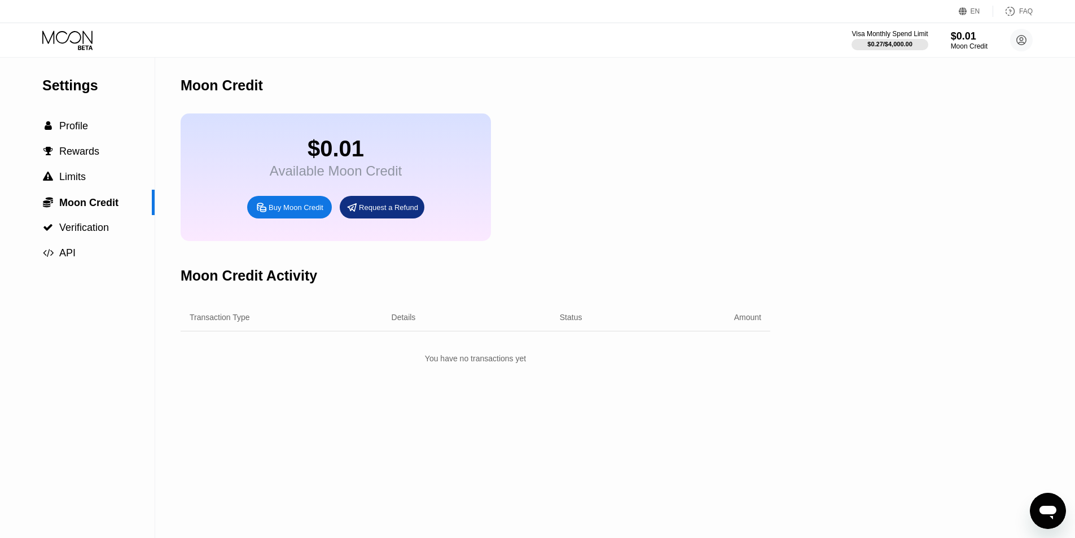
click at [639, 101] on div "Moon Credit" at bounding box center [476, 86] width 590 height 56
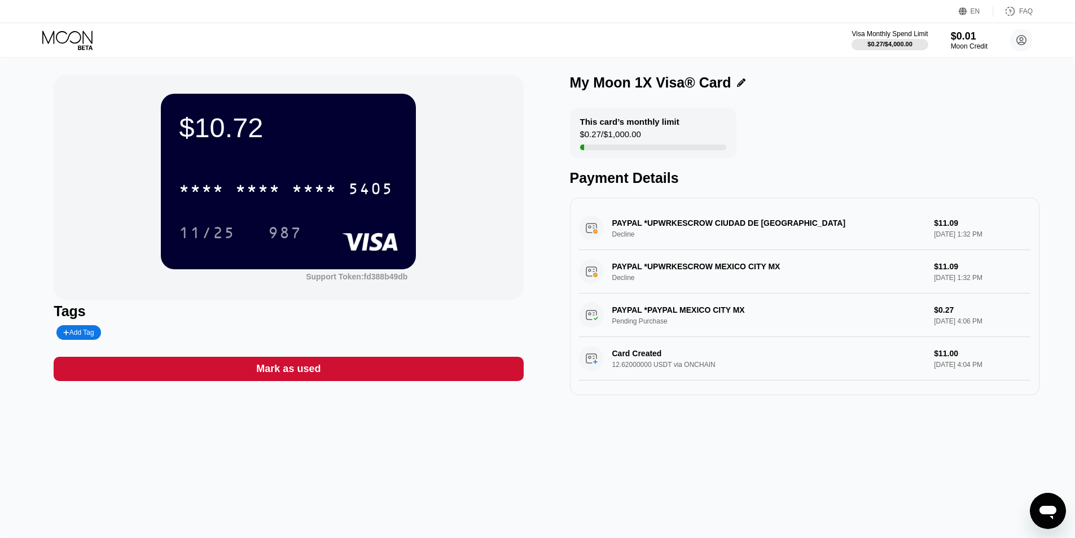
scroll to position [3, 0]
click at [580, 133] on div "$0.27 / $1,000.00" at bounding box center [610, 136] width 61 height 15
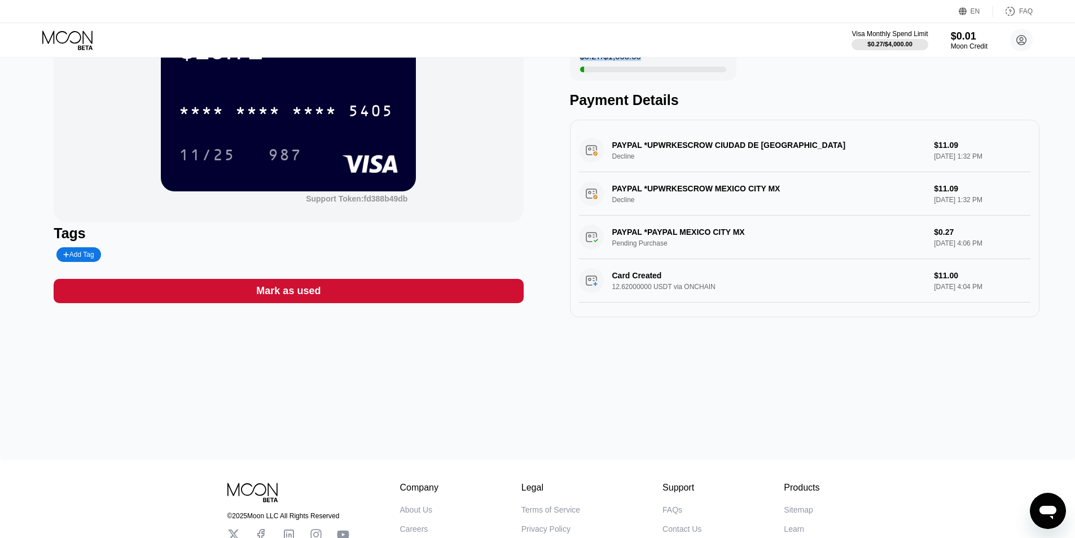
scroll to position [113, 0]
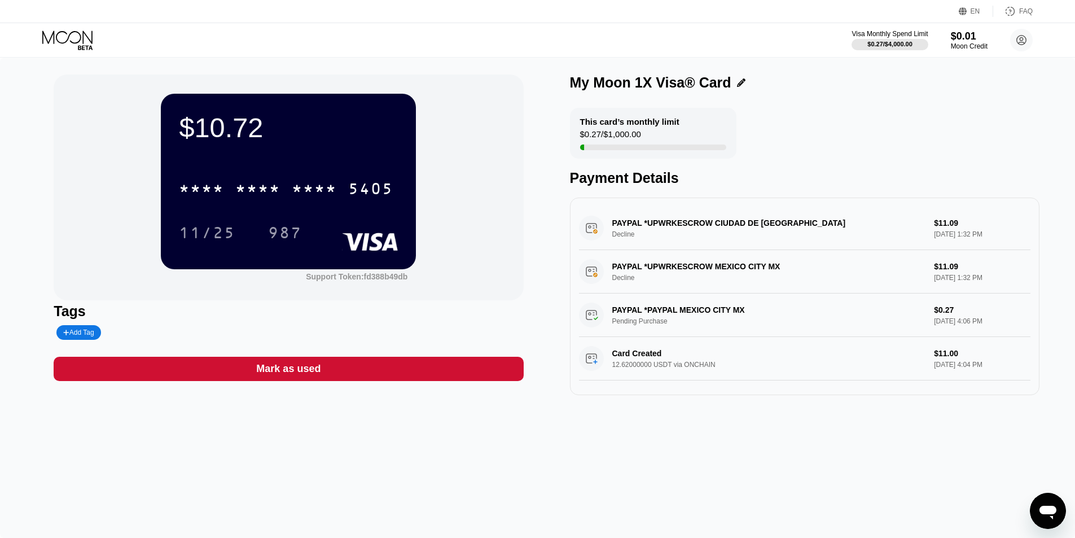
click at [663, 76] on div "My Moon 1X Visa® Card" at bounding box center [650, 82] width 161 height 16
click at [850, 67] on div "$10.72 * * * * * * * * * * * * 5405 11/25 987 Support Token: fd388b49db Tags Ad…" at bounding box center [537, 298] width 1075 height 480
click at [922, 112] on div "This card’s monthly limit $0.27 / $1,000.00 Payment Details" at bounding box center [805, 147] width 470 height 78
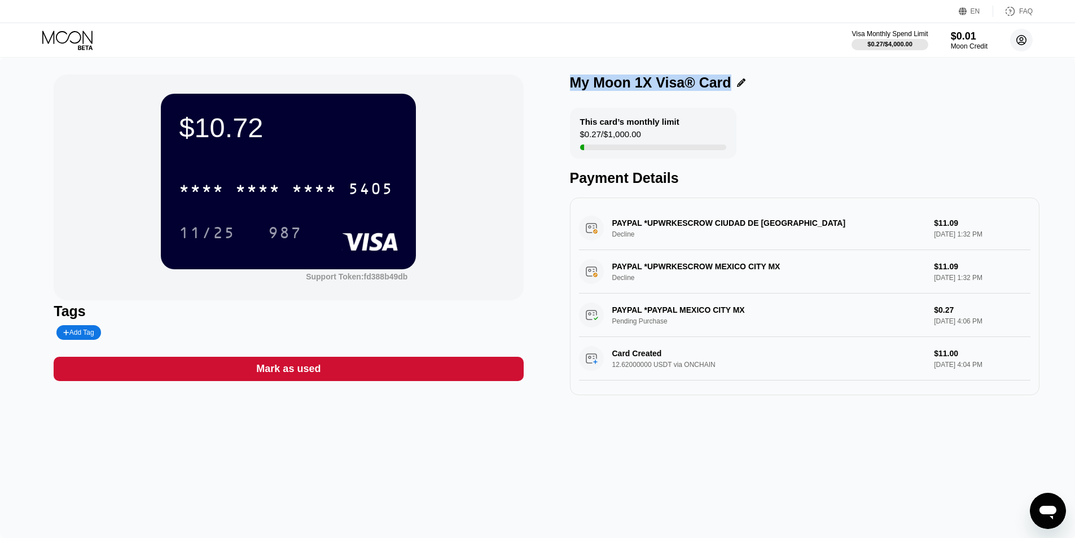
click at [1020, 45] on icon at bounding box center [1021, 40] width 23 height 23
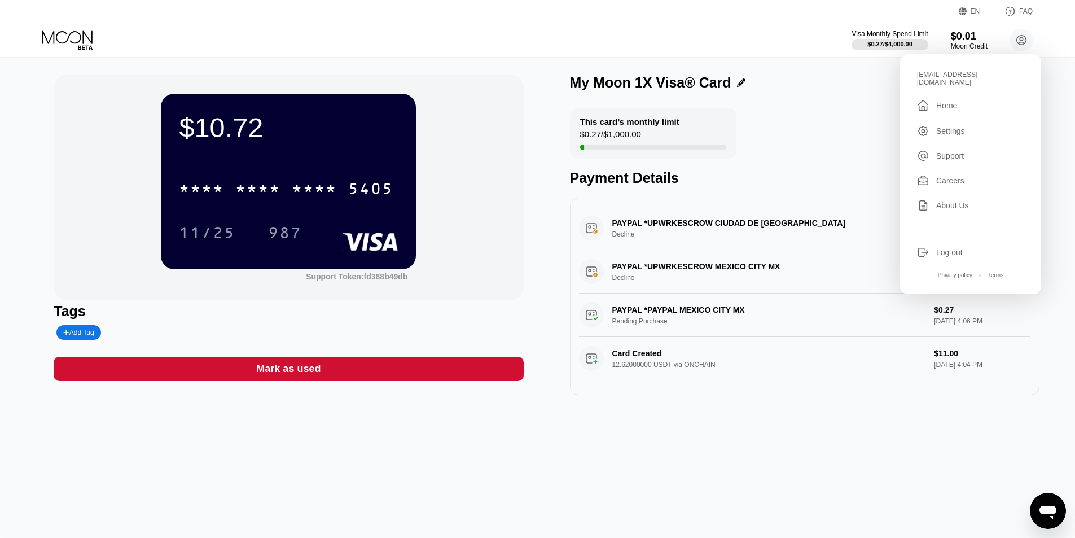
click at [947, 151] on div "Support" at bounding box center [950, 155] width 28 height 9
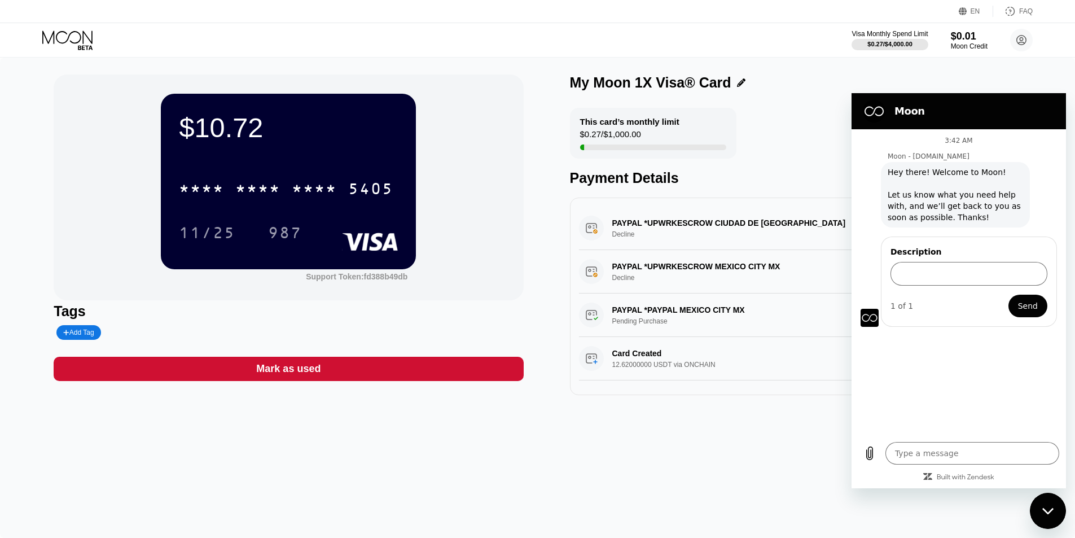
click at [927, 261] on div "Description" at bounding box center [969, 266] width 157 height 40
click at [931, 275] on input "Description" at bounding box center [969, 274] width 157 height 24
click at [955, 449] on textarea at bounding box center [972, 453] width 174 height 23
type textarea "H"
type textarea "x"
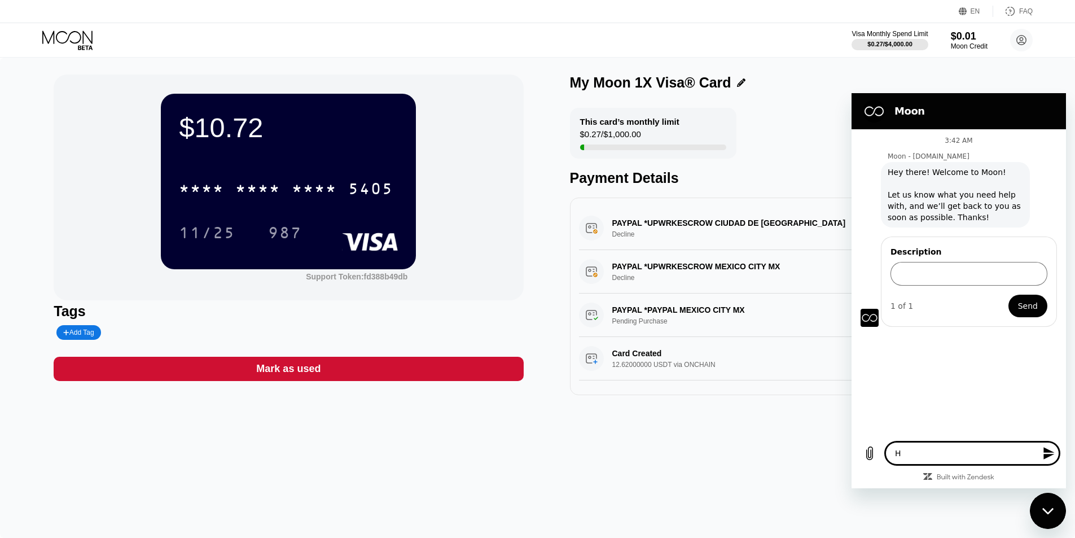
type textarea "Hi"
type textarea "x"
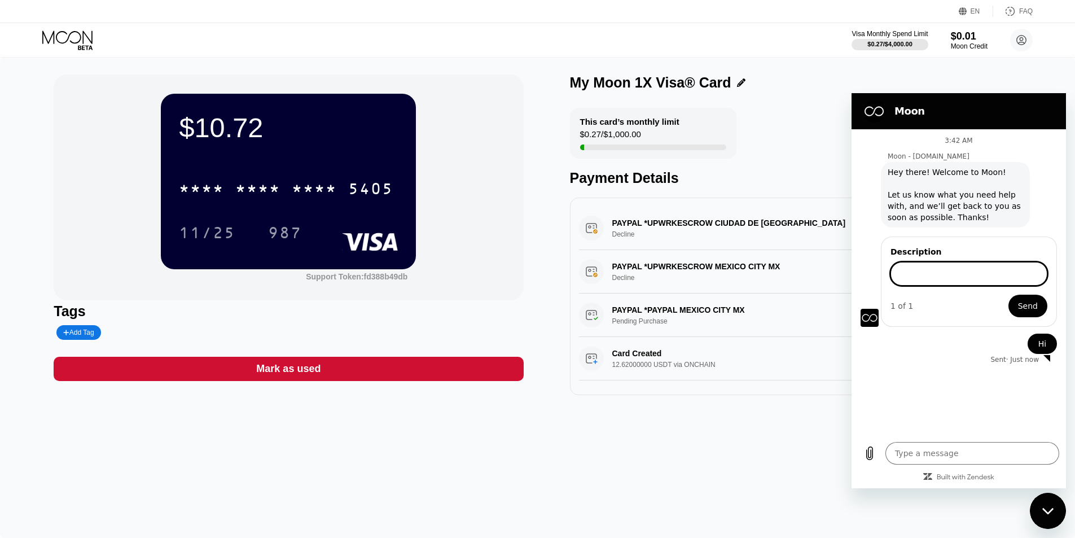
click at [941, 272] on input "Description" at bounding box center [969, 274] width 157 height 24
click at [877, 314] on figure at bounding box center [870, 318] width 18 height 18
click at [952, 444] on textarea at bounding box center [972, 453] width 174 height 23
type textarea "h"
type textarea "x"
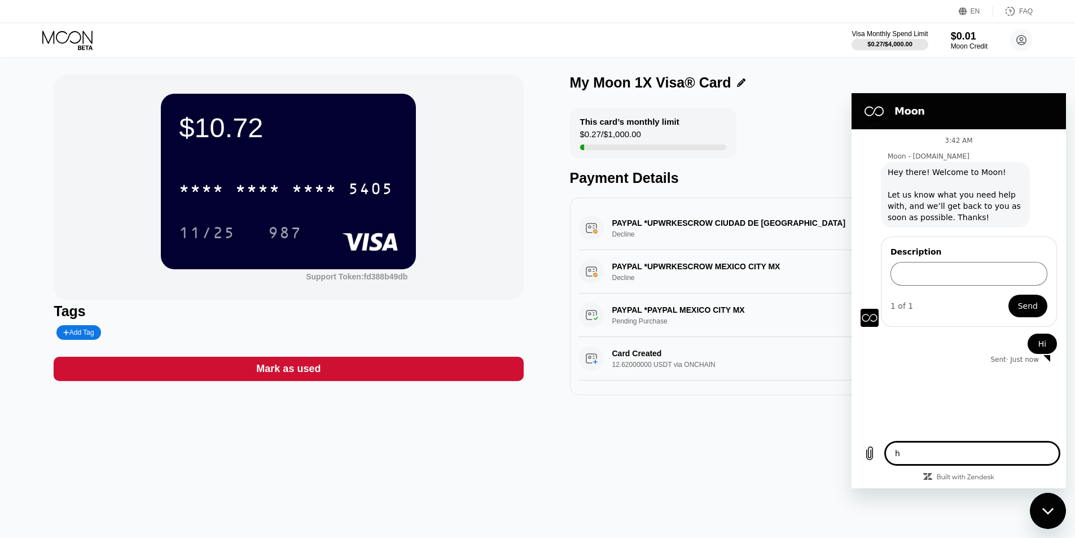
type textarea "ho"
type textarea "x"
type textarea "how"
type textarea "x"
type textarea "how"
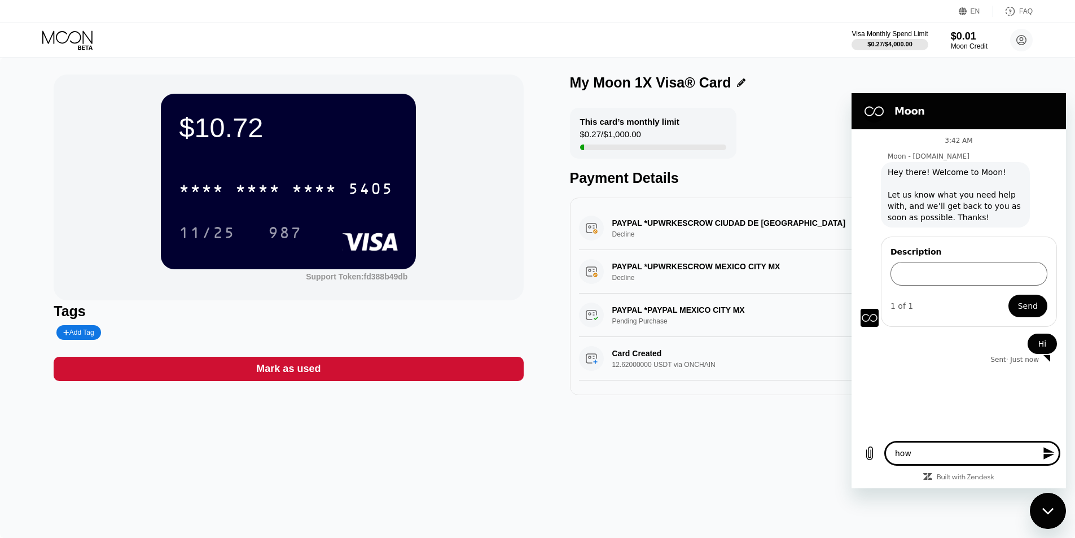
type textarea "x"
type textarea "how a"
type textarea "x"
type textarea "how ar"
type textarea "x"
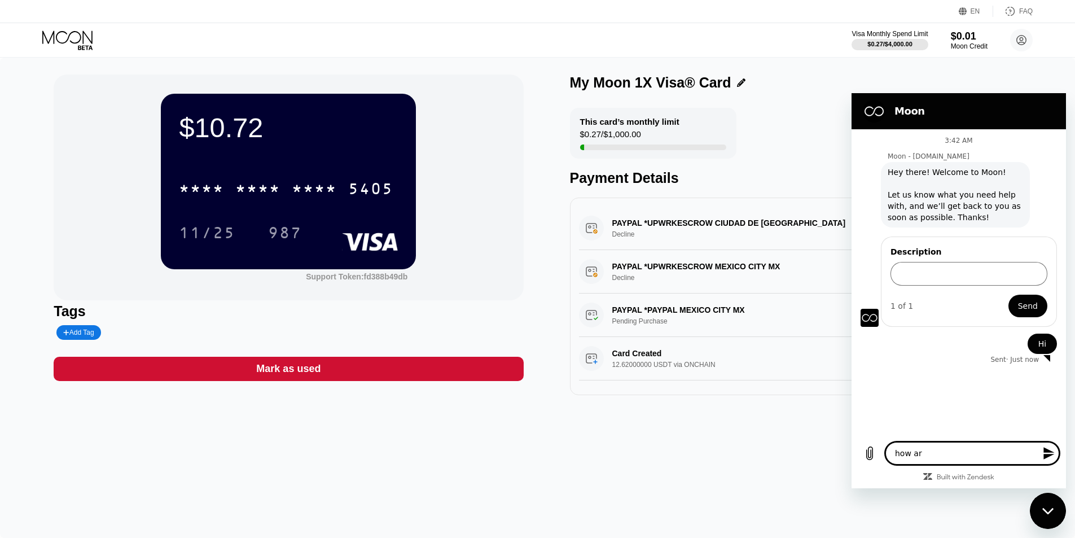
type textarea "how are"
type textarea "x"
type textarea "how are"
type textarea "x"
type textarea "how are y"
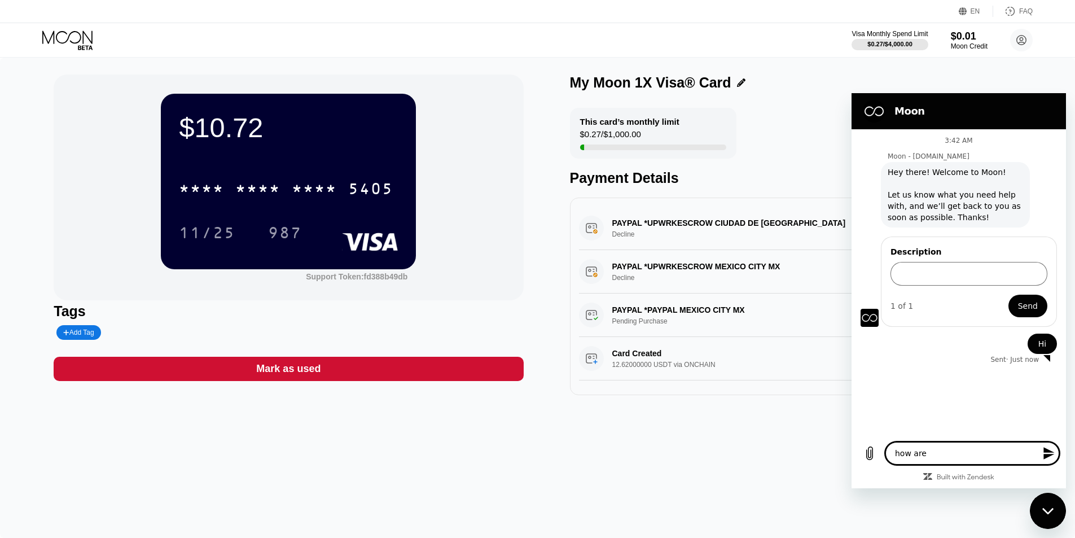
type textarea "x"
type textarea "how are yo"
type textarea "x"
type textarea "how are you"
type textarea "x"
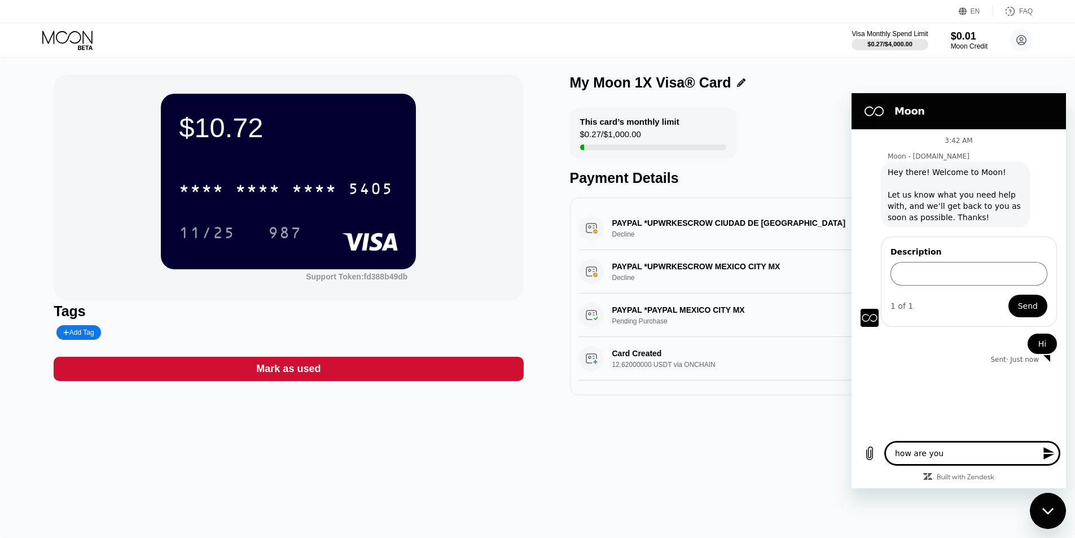
type textarea "how are you?"
type textarea "x"
click at [1017, 383] on p "Sent · Just now" at bounding box center [1014, 380] width 49 height 9
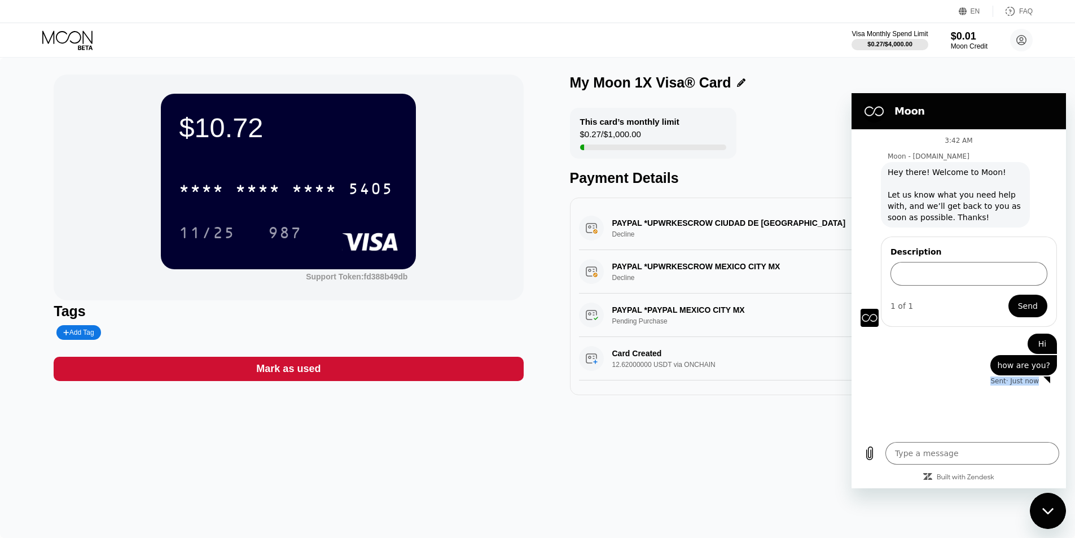
click at [1017, 383] on p "Sent · Just now" at bounding box center [1014, 380] width 49 height 9
click at [1008, 380] on p "Sent · Just now" at bounding box center [1014, 380] width 49 height 9
click at [960, 269] on input "Description" at bounding box center [969, 274] width 157 height 24
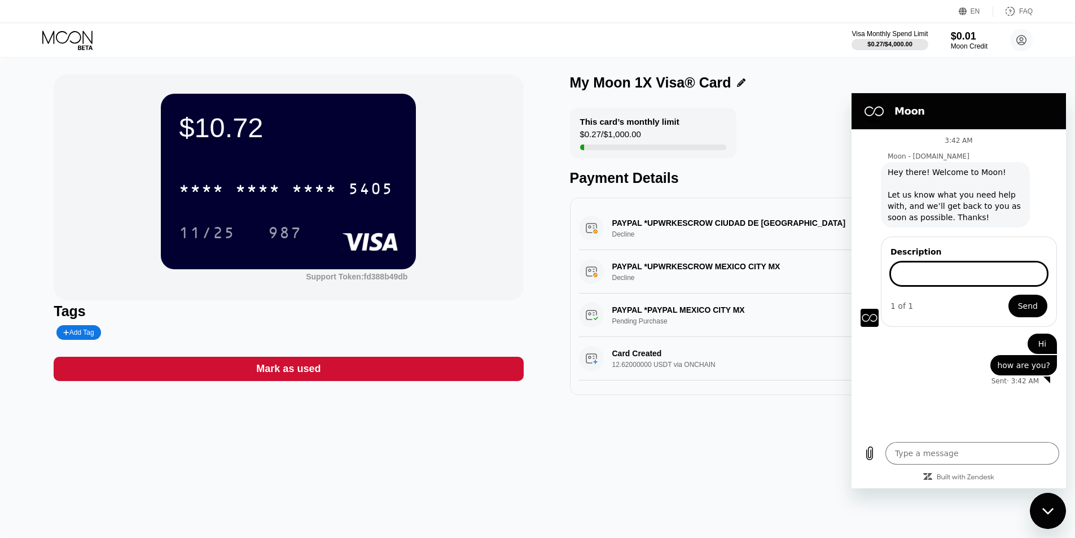
paste input "I have a question regarding the payment. I topped up 5 USDC, but the transactio…"
type input "I have a question regarding the payment. I topped up 5 USDC, but the transactio…"
paste input "I have a question regarding the payment. I topped up 5 USDC, but the transactio…"
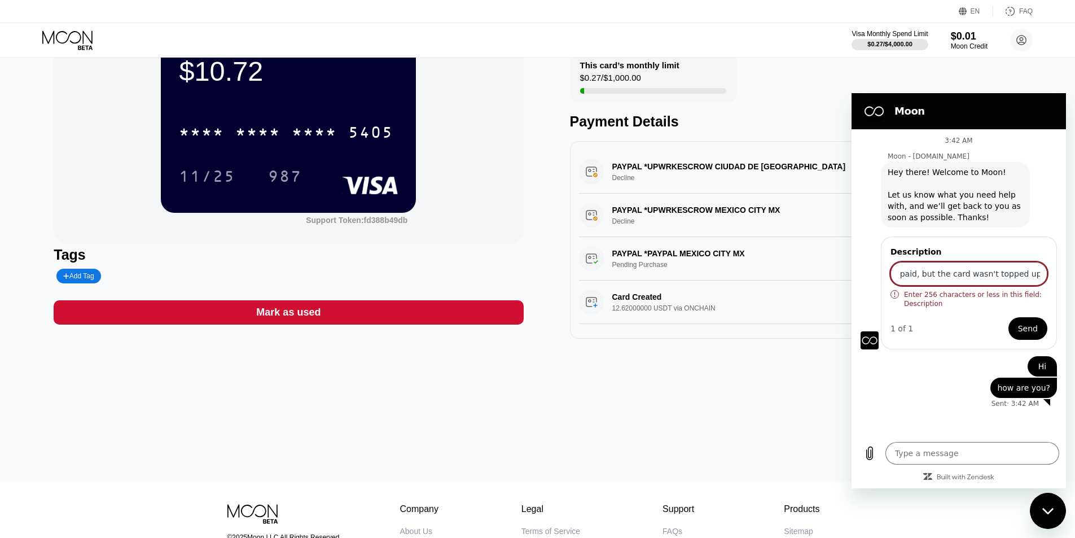
scroll to position [0, 827]
drag, startPoint x: 924, startPoint y: 273, endPoint x: 1935, endPoint y: 366, distance: 1014.5
click at [1066, 273] on html "Moon 3:42 AM Moon - paywithmoon.com Moon - paywithmoon.com says: Hey there! Wel…" at bounding box center [959, 290] width 214 height 395
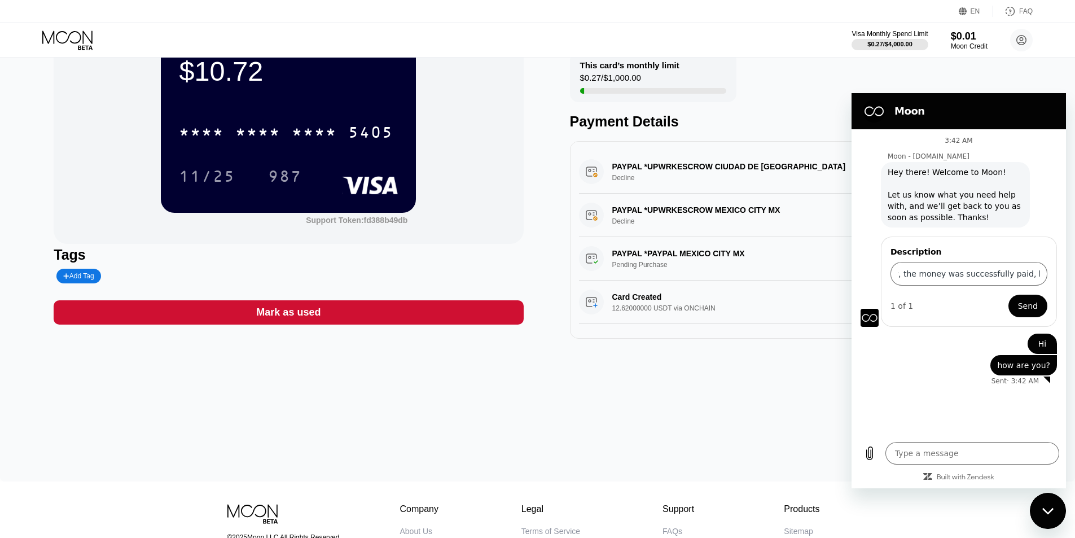
scroll to position [0, 0]
click at [1000, 283] on input "I have a question regarding the payment. I topped up 5 USDC, but the transactio…" at bounding box center [969, 274] width 157 height 24
paste input "Please help me"
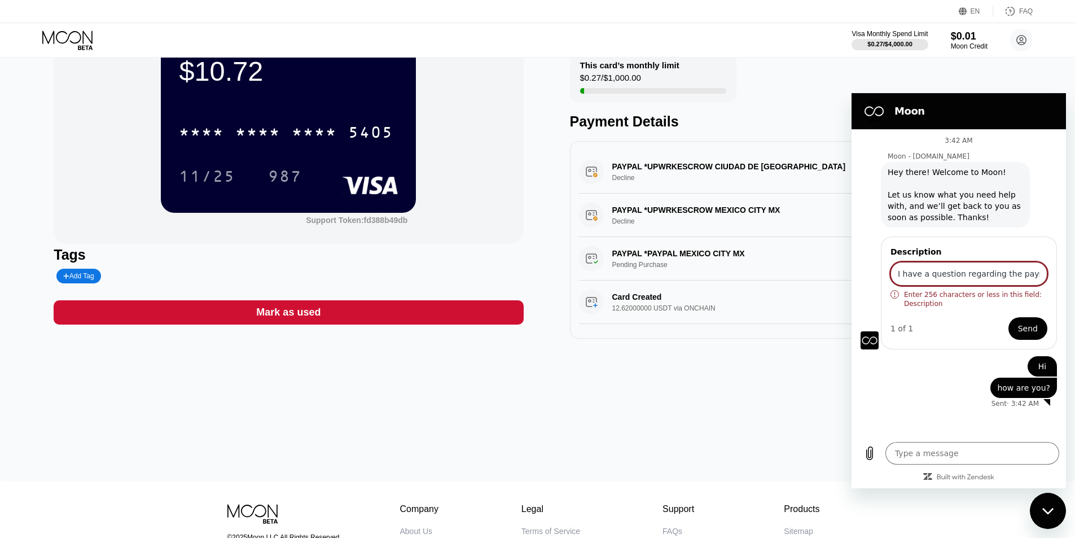
scroll to position [0, 764]
click at [1008, 274] on input "I have a question regarding the payment. I topped up 5 USDC, but the transactio…" at bounding box center [969, 274] width 157 height 24
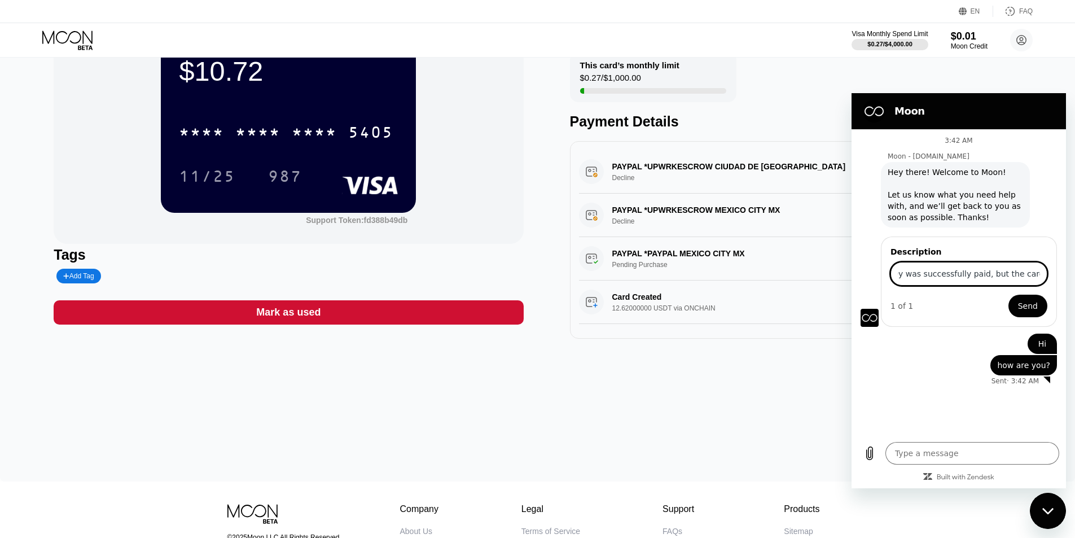
scroll to position [0, 748]
type input "I have a question regarding the payment. I topped up 5 USDC, but the transactio…"
click at [1008, 295] on button "Send" at bounding box center [1027, 306] width 39 height 23
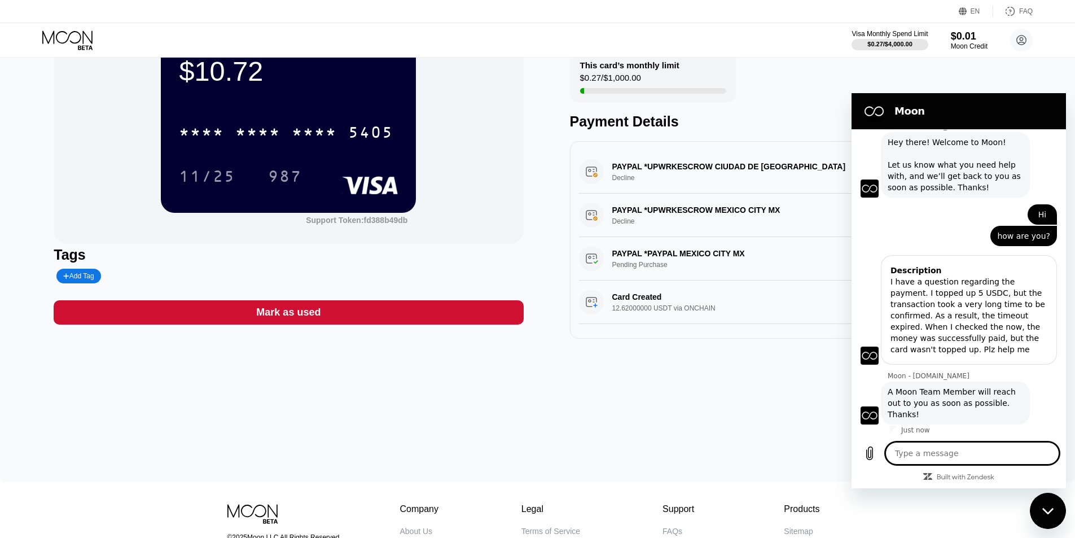
scroll to position [32, 0]
click at [983, 410] on span "A Moon Team Member will reach out to you as soon as possible. Thanks!" at bounding box center [955, 401] width 135 height 34
click at [952, 462] on textarea at bounding box center [972, 453] width 174 height 23
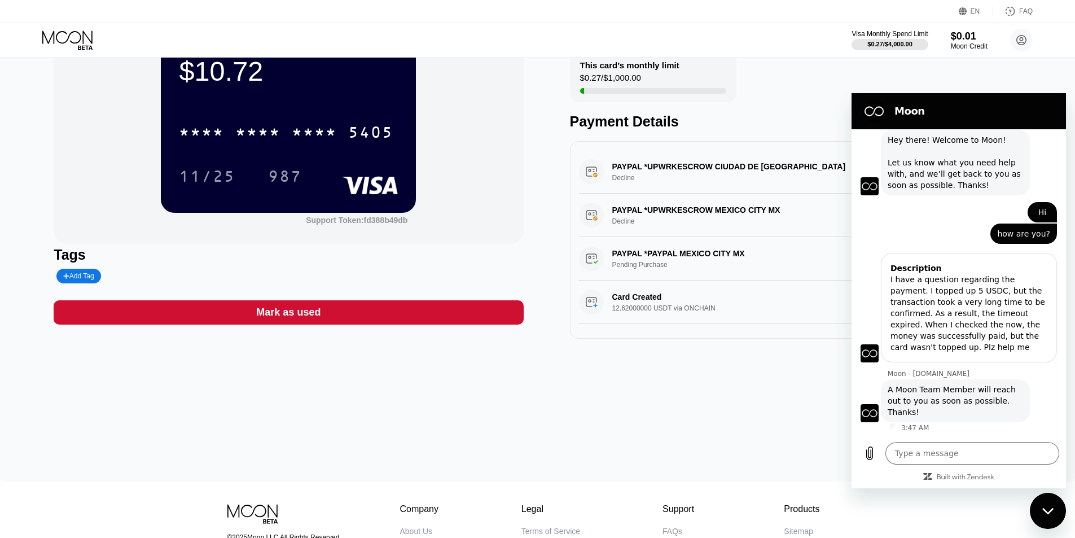
click at [946, 403] on span "A Moon Team Member will reach out to you as soon as possible. Thanks!" at bounding box center [955, 401] width 135 height 34
click at [932, 414] on span "A Moon Team Member will reach out to you as soon as possible. Thanks!" at bounding box center [955, 401] width 135 height 34
click at [931, 414] on span "A Moon Team Member will reach out to you as soon as possible. Thanks!" at bounding box center [955, 401] width 135 height 34
click at [933, 332] on div "I have a question regarding the payment. I topped up 5 USDC, but the transactio…" at bounding box center [969, 313] width 157 height 79
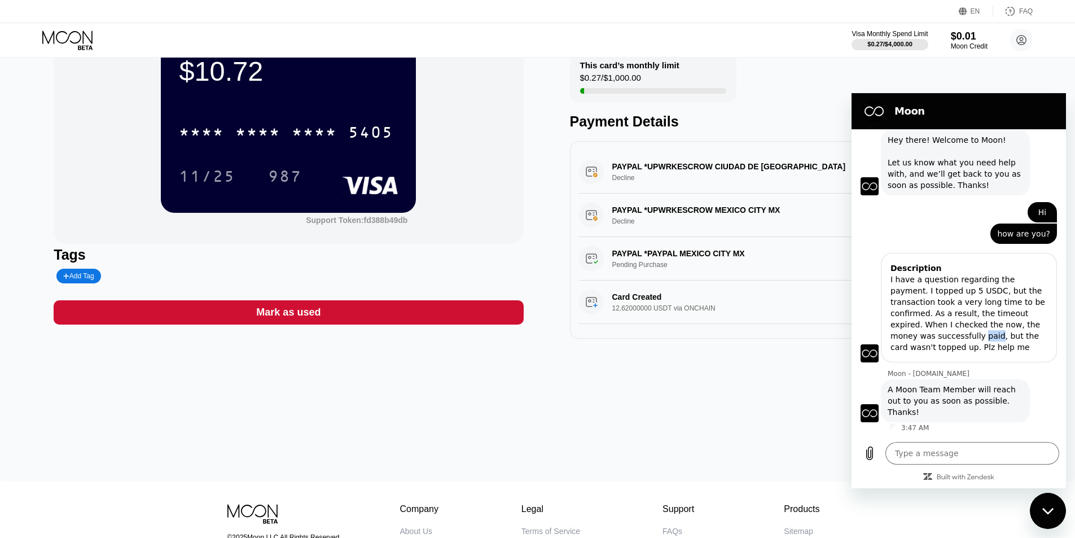
click at [933, 332] on div "I have a question regarding the payment. I topped up 5 USDC, but the transactio…" at bounding box center [969, 313] width 157 height 79
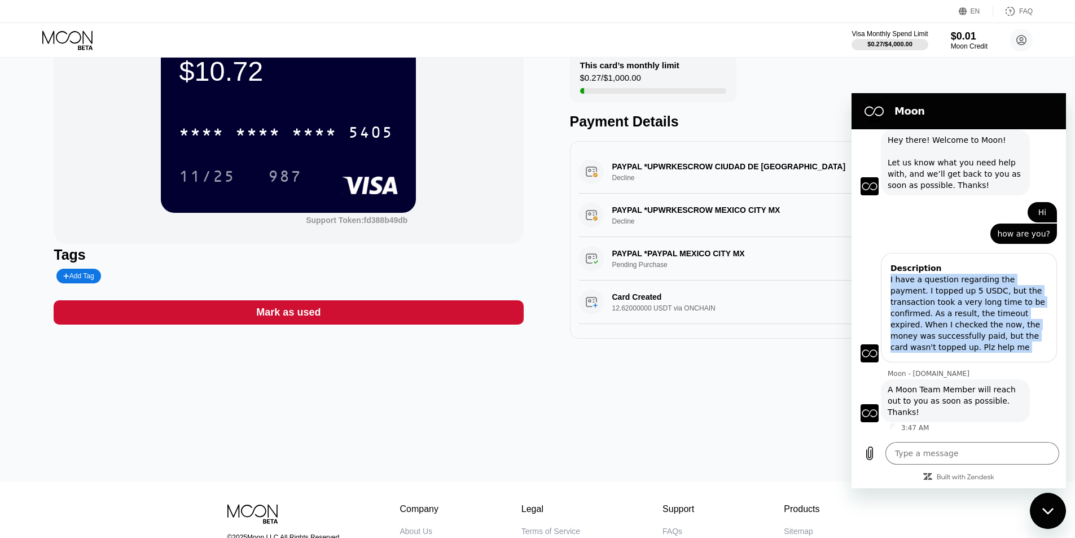
click at [928, 331] on div "I have a question regarding the payment. I topped up 5 USDC, but the transactio…" at bounding box center [969, 313] width 157 height 79
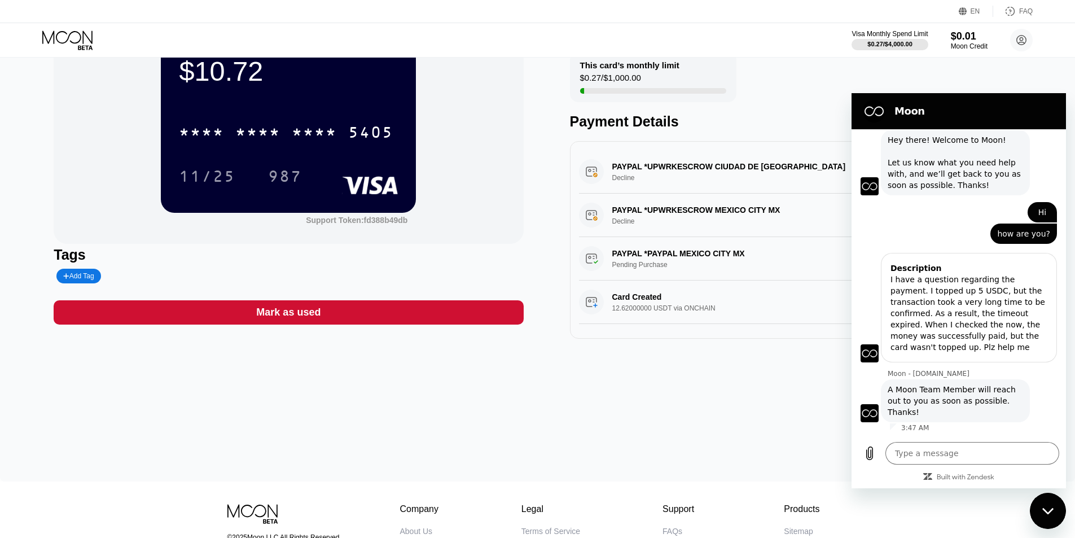
click at [918, 273] on div "Description" at bounding box center [969, 267] width 157 height 11
click at [944, 308] on div "I have a question regarding the payment. I topped up 5 USDC, but the transactio…" at bounding box center [969, 313] width 157 height 79
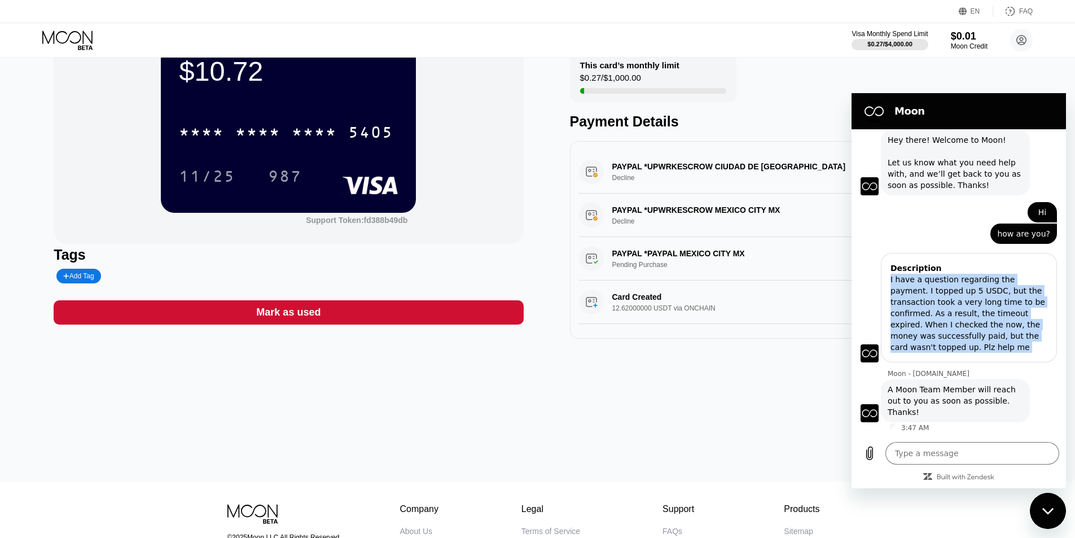
click at [944, 308] on div "I have a question regarding the payment. I topped up 5 USDC, but the transactio…" at bounding box center [969, 313] width 157 height 79
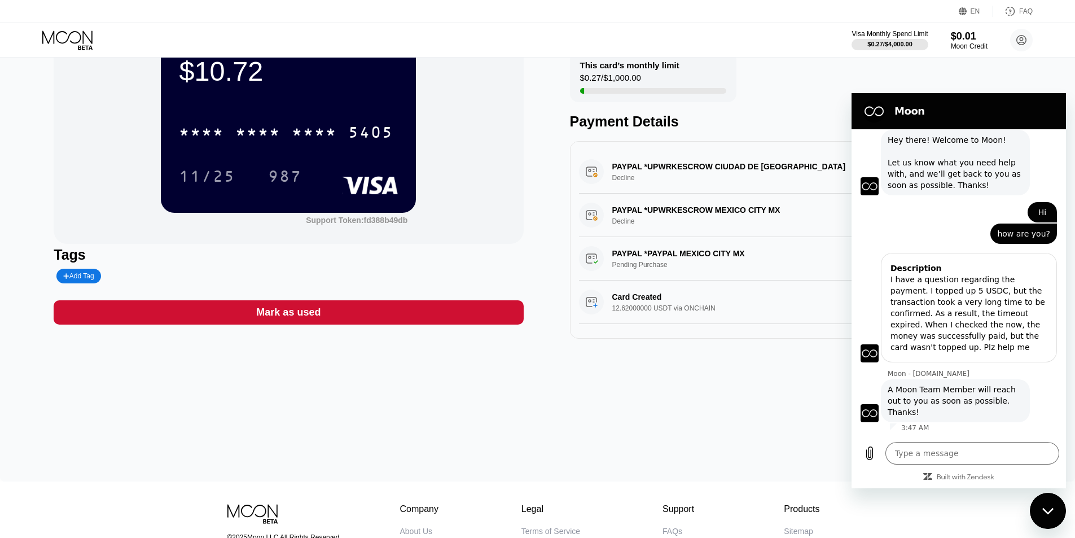
click at [1056, 415] on div "Moon - paywithmoon.com says: A Moon Team Member will reach out to you as soon a…" at bounding box center [963, 400] width 205 height 44
click at [983, 403] on span "A Moon Team Member will reach out to you as soon as possible. Thanks!" at bounding box center [955, 401] width 135 height 34
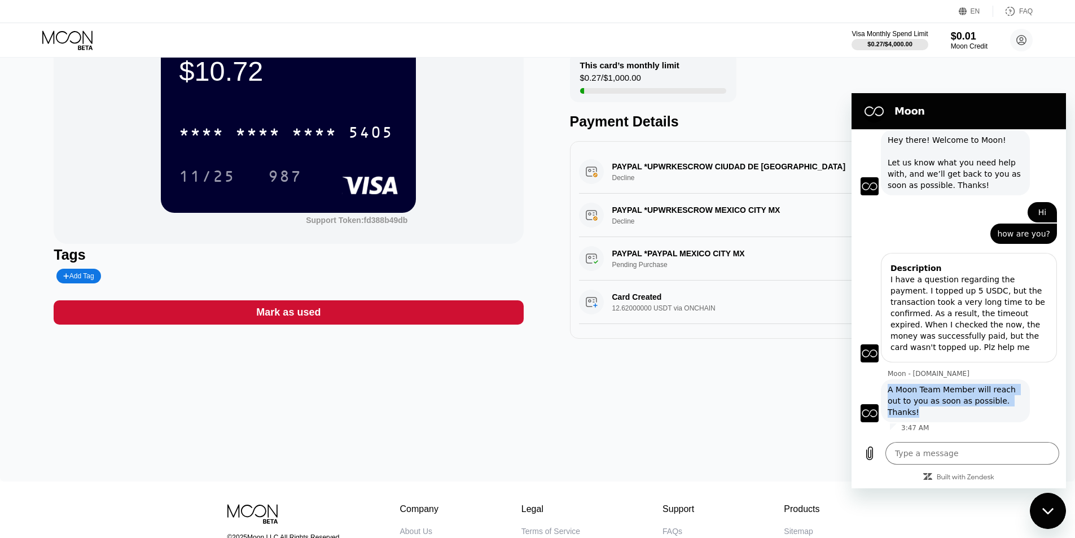
click at [1005, 396] on span "A Moon Team Member will reach out to you as soon as possible. Thanks!" at bounding box center [955, 401] width 135 height 34
type textarea "x"
